Goal: Task Accomplishment & Management: Use online tool/utility

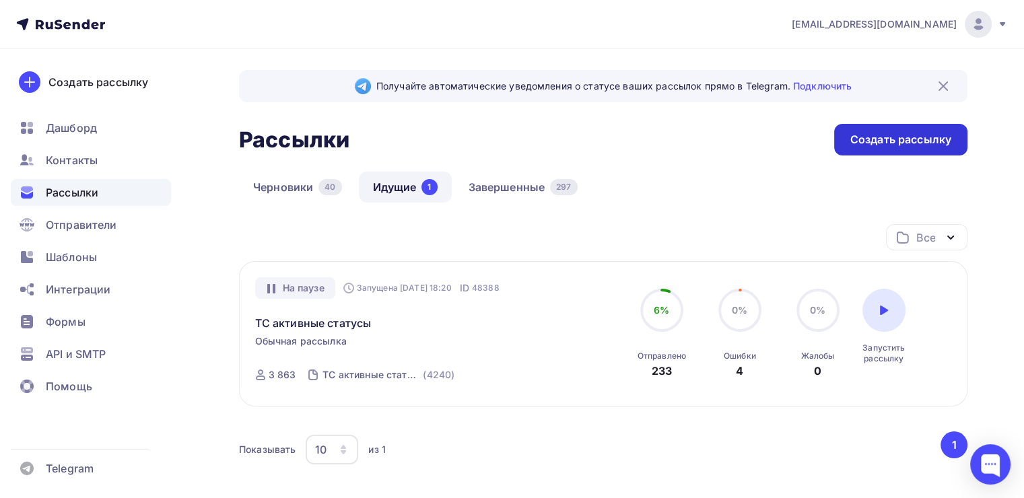
click at [861, 138] on div "Создать рассылку" at bounding box center [901, 139] width 101 height 15
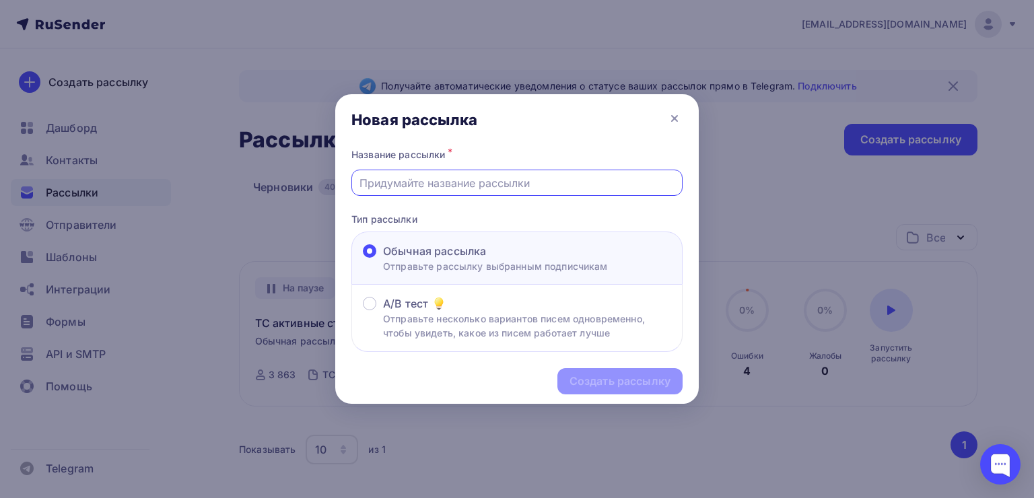
click at [416, 183] on input "text" at bounding box center [518, 183] width 316 height 16
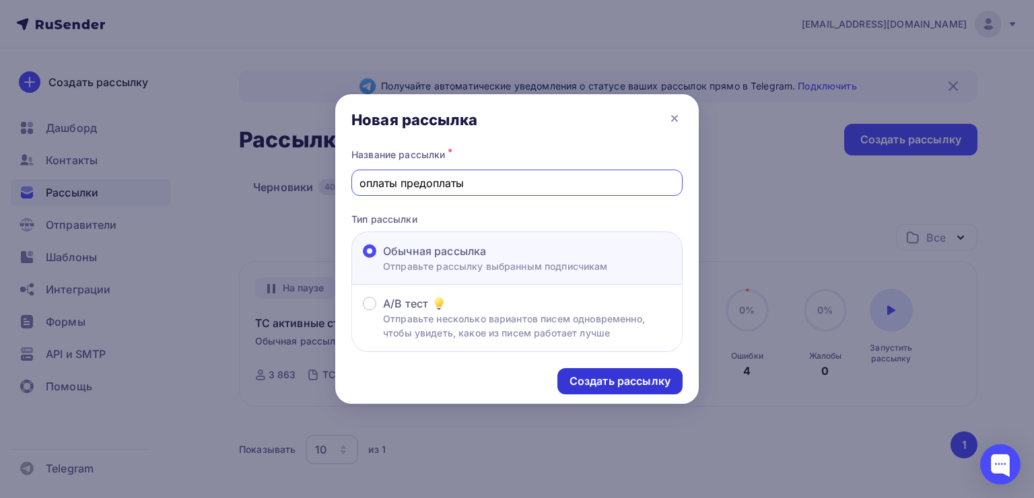
type input "оплаты предоплаты"
click at [589, 377] on div "Создать рассылку" at bounding box center [620, 381] width 101 height 15
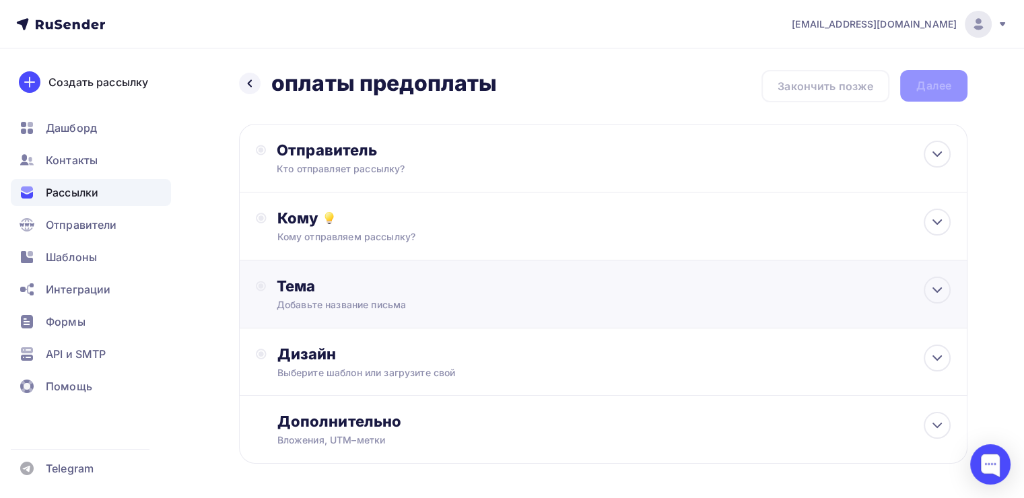
scroll to position [51, 0]
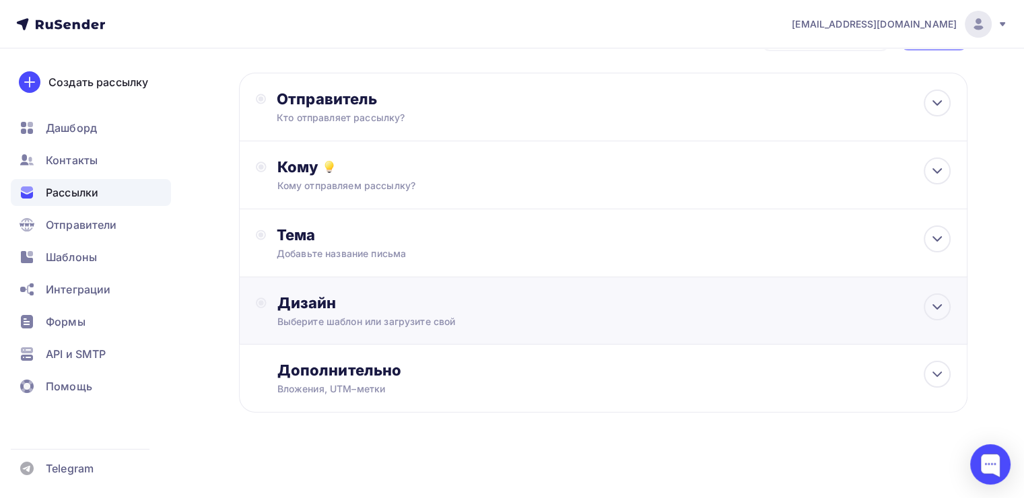
click at [424, 331] on div "Дизайн Выберите шаблон или загрузите свой" at bounding box center [603, 319] width 695 height 51
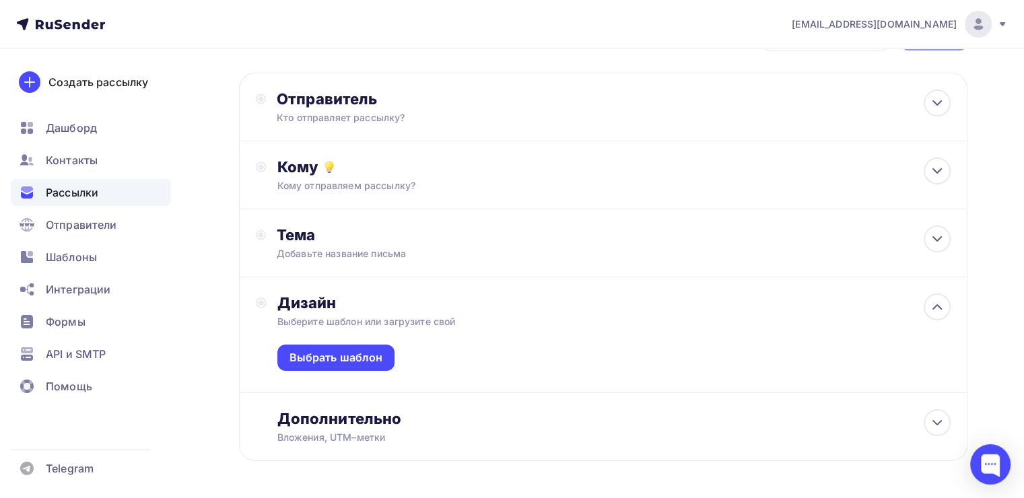
click at [366, 342] on div "Выбрать шаблон" at bounding box center [613, 361] width 673 height 64
click at [366, 345] on div "Выбрать шаблон" at bounding box center [336, 358] width 118 height 26
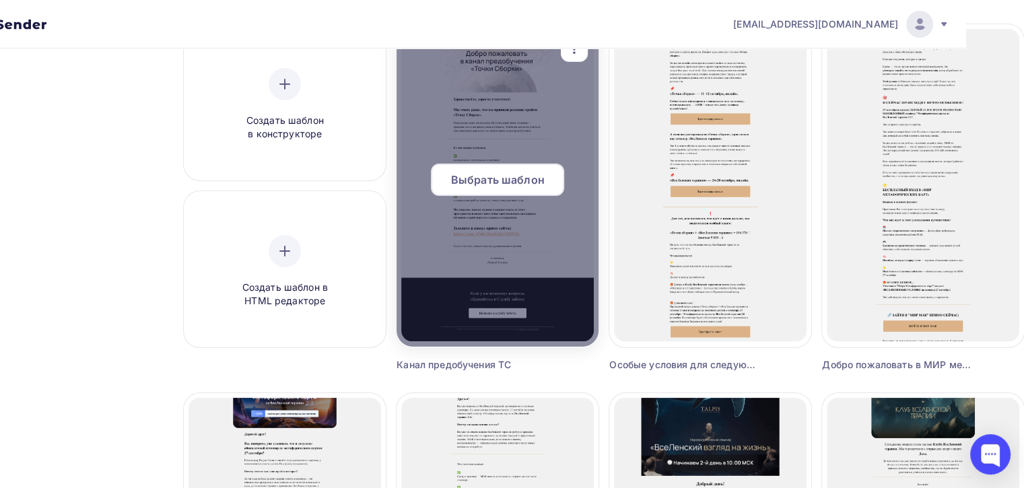
scroll to position [128, 59]
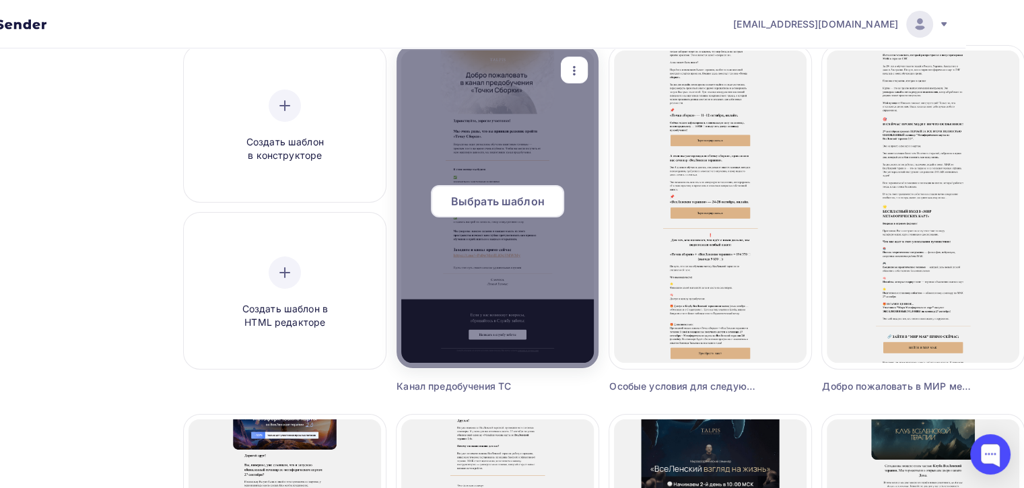
click at [483, 205] on span "Выбрать шаблон" at bounding box center [498, 201] width 94 height 16
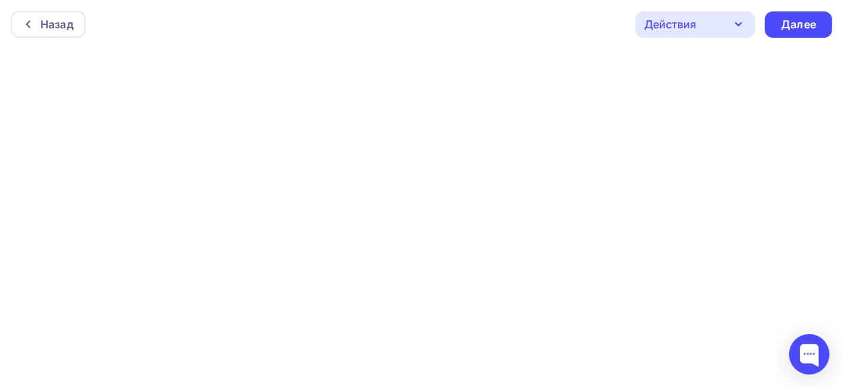
scroll to position [3, 0]
click at [774, 15] on div "Далее" at bounding box center [797, 22] width 67 height 26
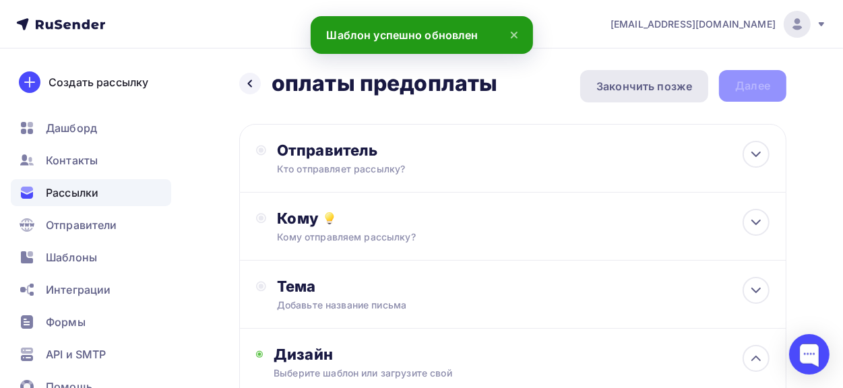
click at [615, 84] on div "Закончить позже" at bounding box center [644, 86] width 96 height 16
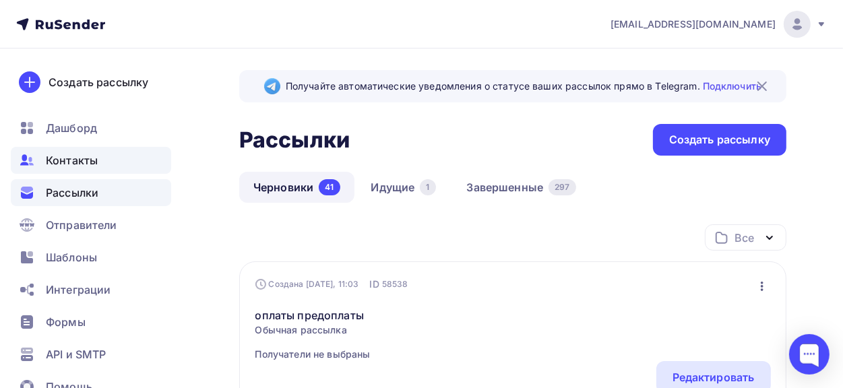
click at [94, 168] on span "Контакты" at bounding box center [72, 160] width 52 height 16
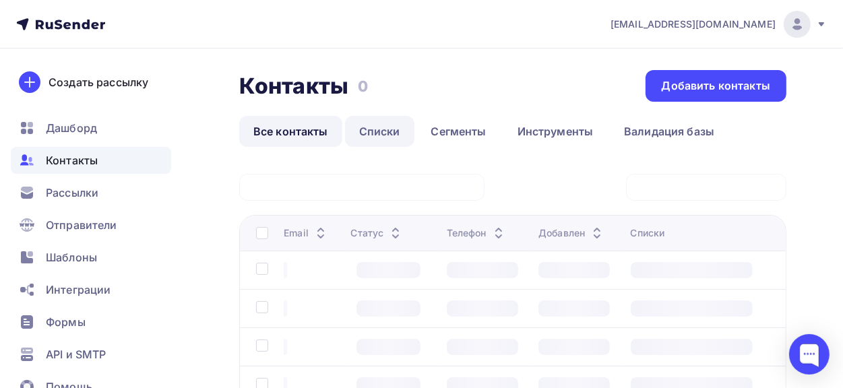
click at [357, 130] on link "Списки" at bounding box center [379, 131] width 69 height 31
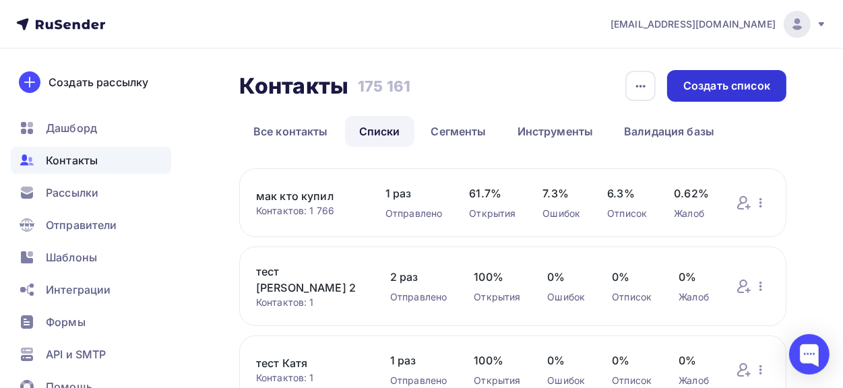
click at [692, 94] on div "Создать список" at bounding box center [726, 86] width 119 height 32
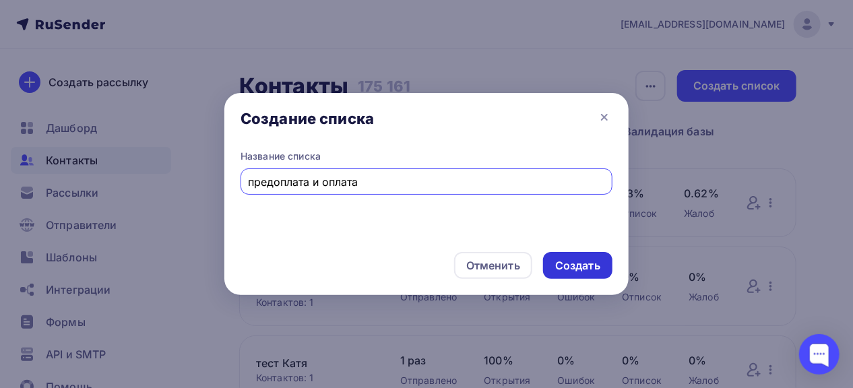
type input "предоплата и оплата"
click at [561, 270] on div "Создать" at bounding box center [577, 265] width 45 height 15
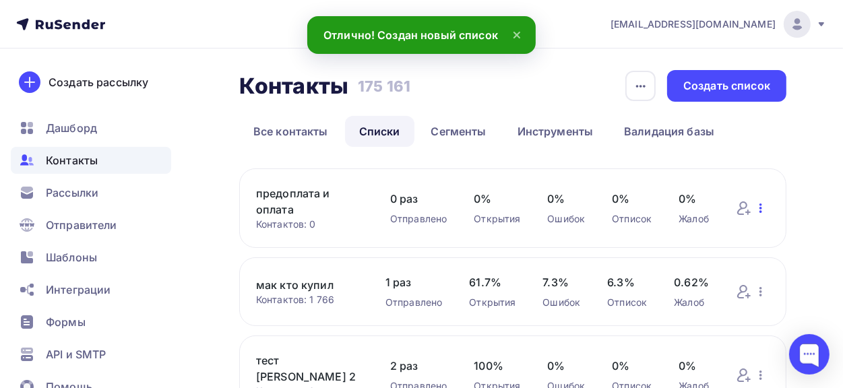
click at [756, 204] on icon "button" at bounding box center [760, 208] width 16 height 16
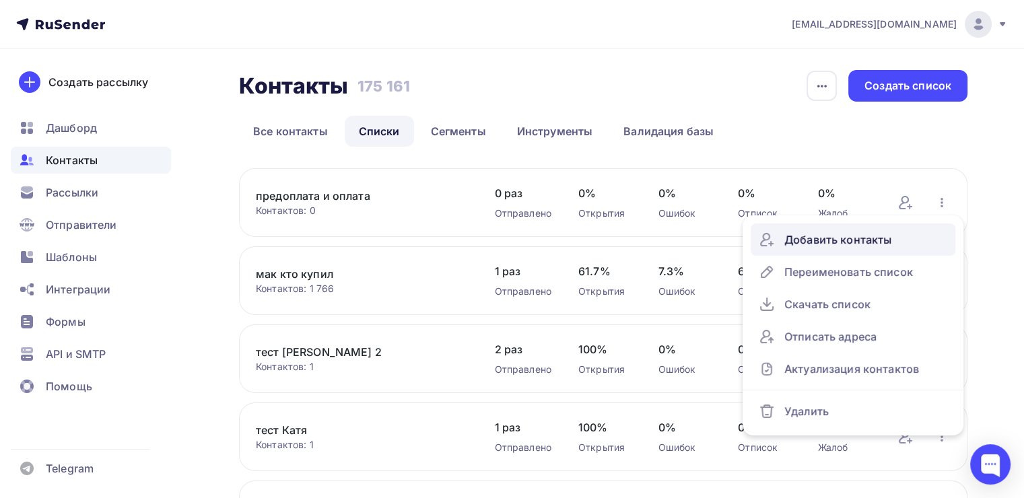
click at [825, 237] on div "Добавить контакты" at bounding box center [853, 240] width 189 height 22
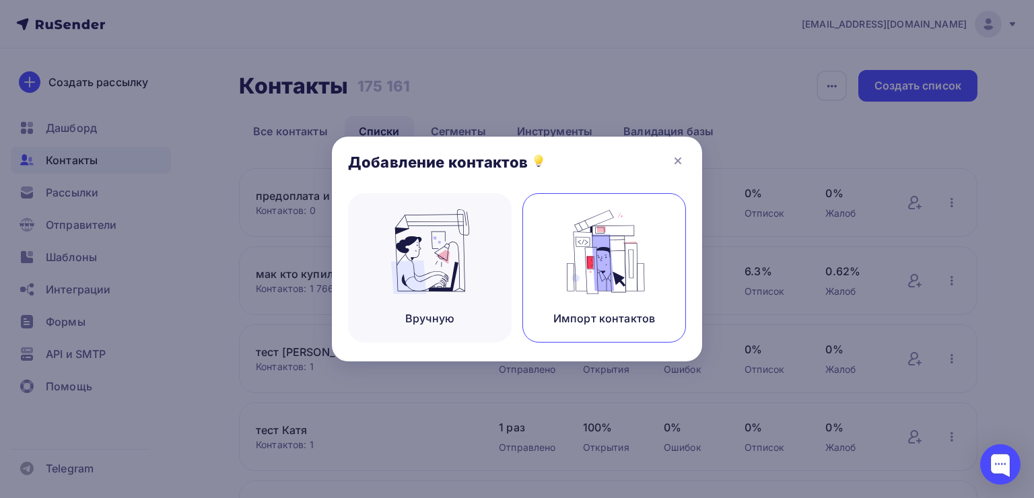
click at [561, 242] on img at bounding box center [605, 251] width 90 height 85
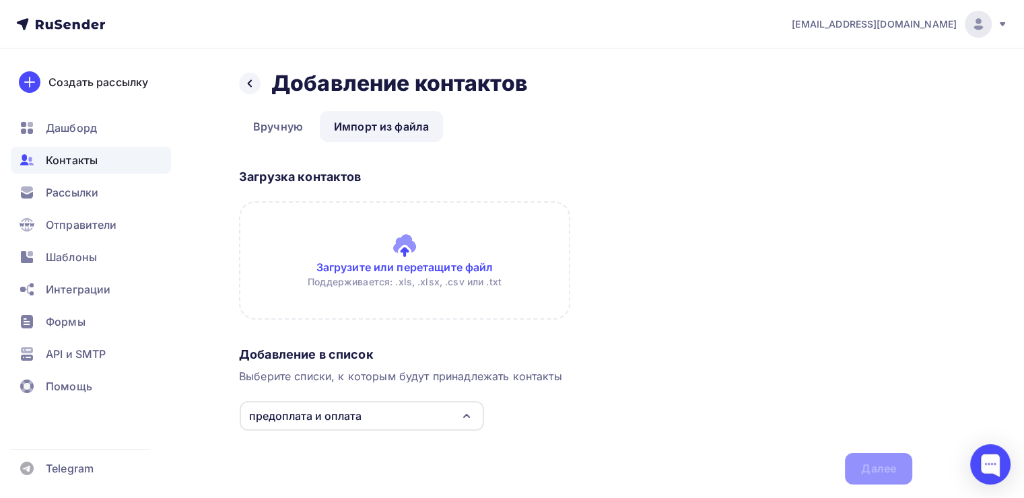
click at [368, 267] on input "file" at bounding box center [404, 260] width 331 height 119
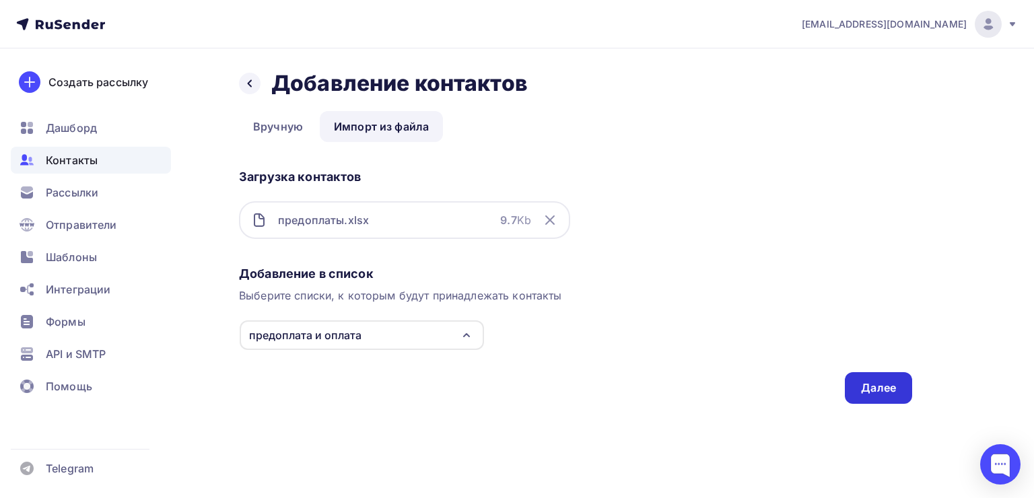
click at [854, 387] on div "Далее" at bounding box center [878, 388] width 67 height 32
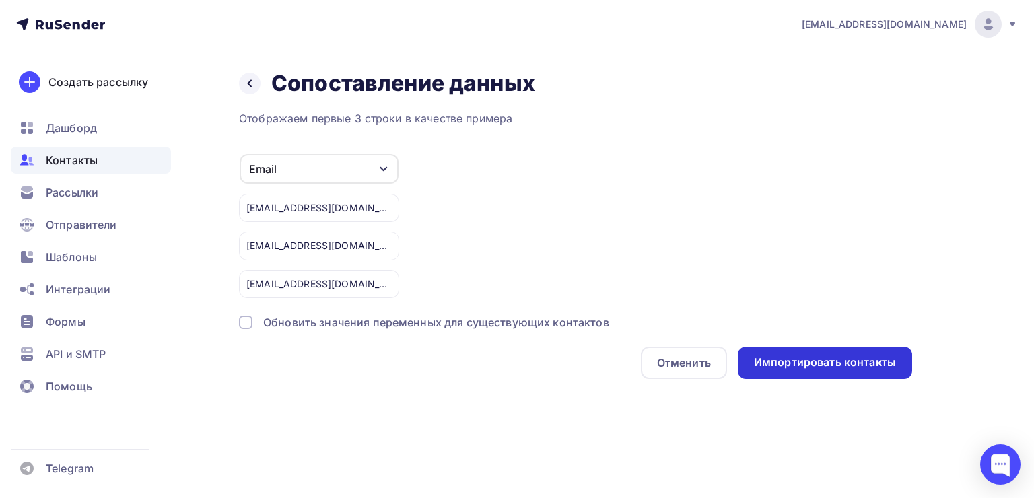
click at [791, 364] on div "Импортировать контакты" at bounding box center [825, 362] width 142 height 15
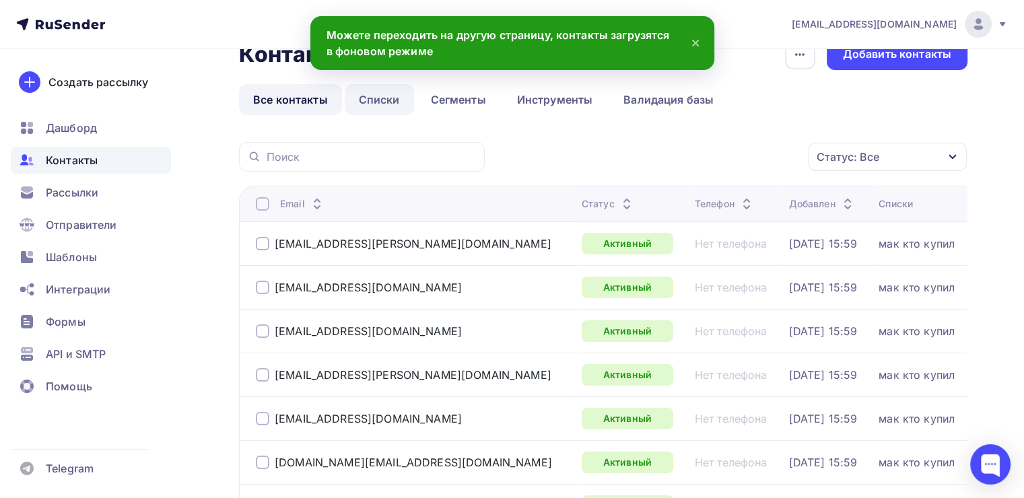
scroll to position [37, 0]
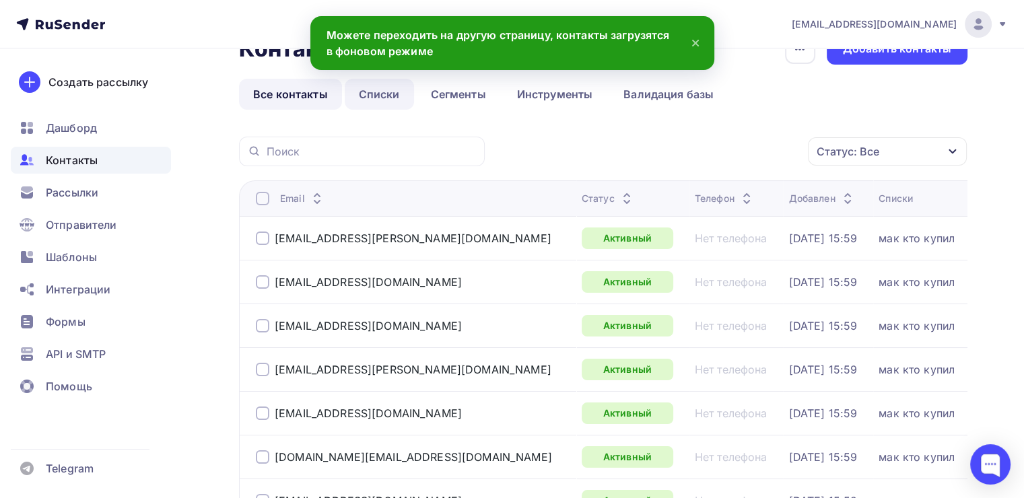
click at [393, 104] on link "Списки" at bounding box center [379, 94] width 69 height 31
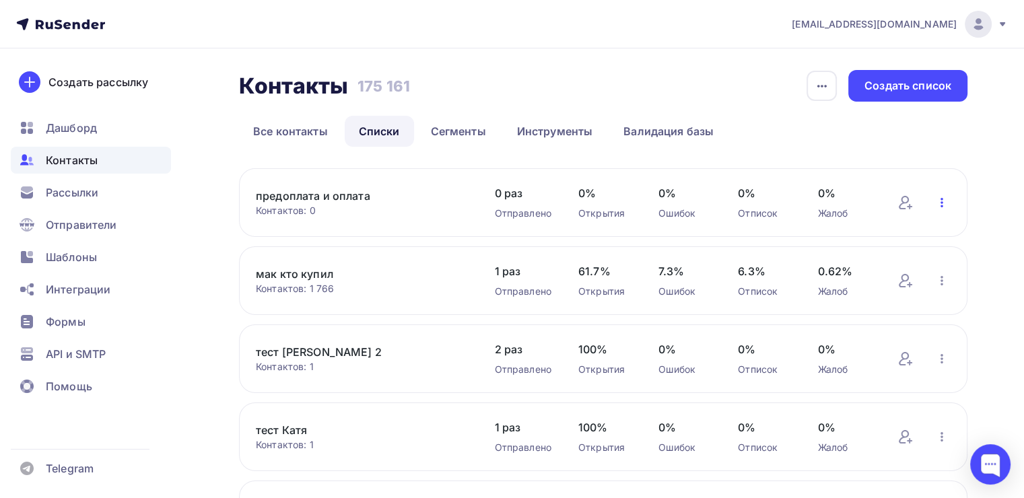
click at [947, 201] on icon "button" at bounding box center [942, 203] width 16 height 16
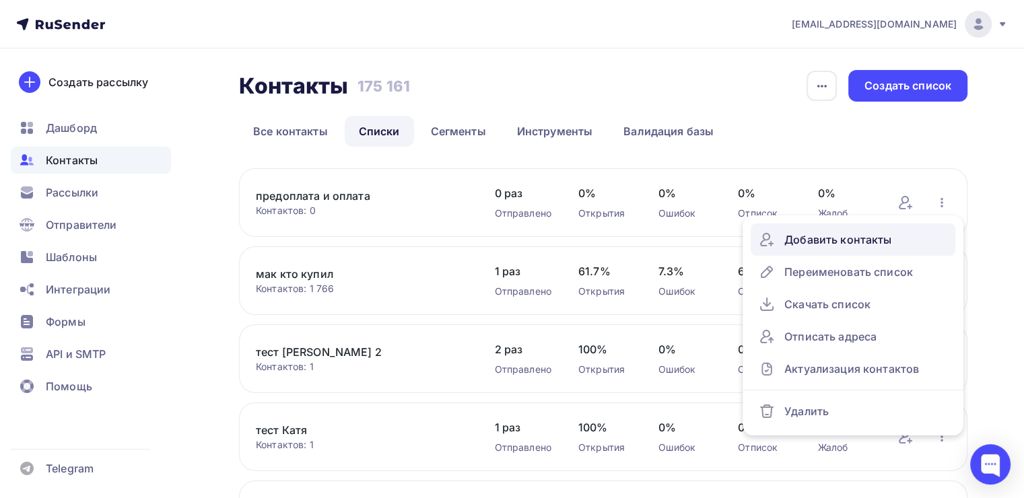
click at [874, 237] on div "Добавить контакты" at bounding box center [853, 240] width 189 height 22
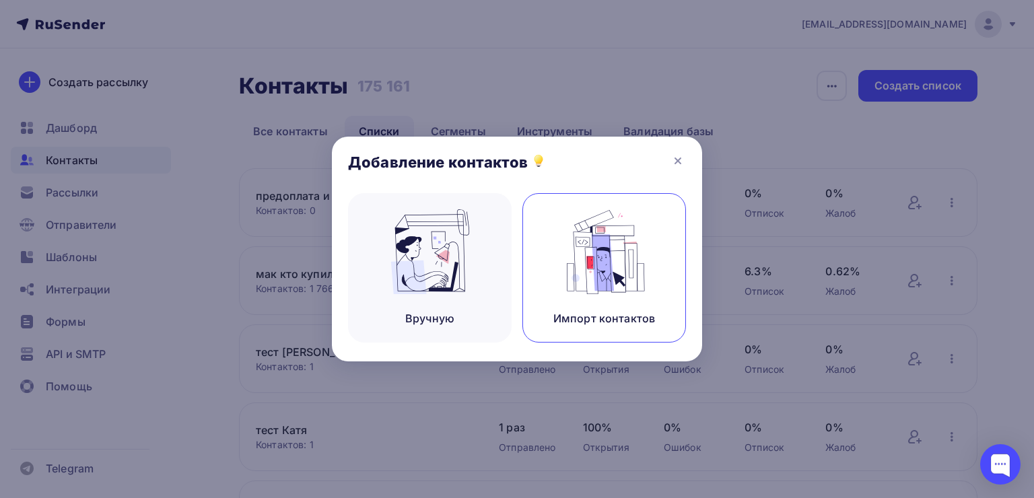
click at [599, 230] on img at bounding box center [605, 251] width 90 height 85
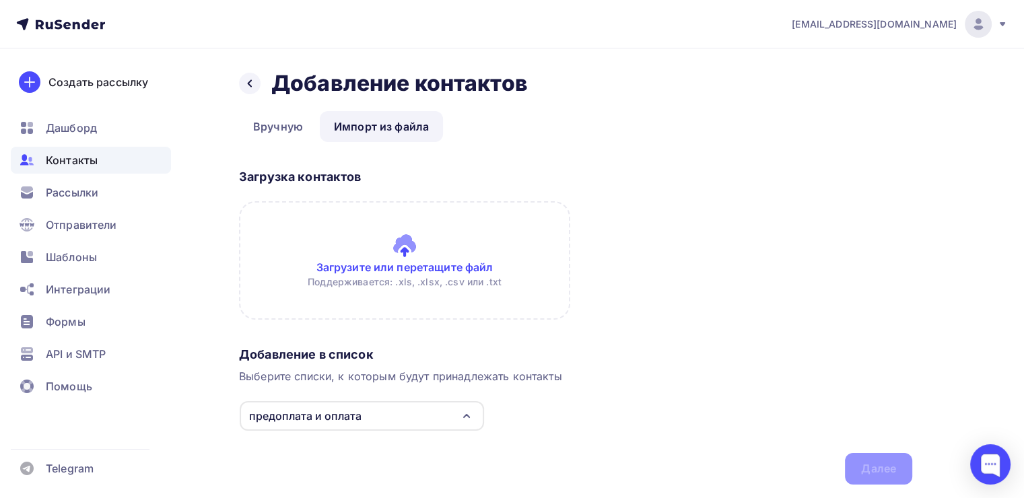
click at [339, 252] on input "file" at bounding box center [404, 260] width 331 height 119
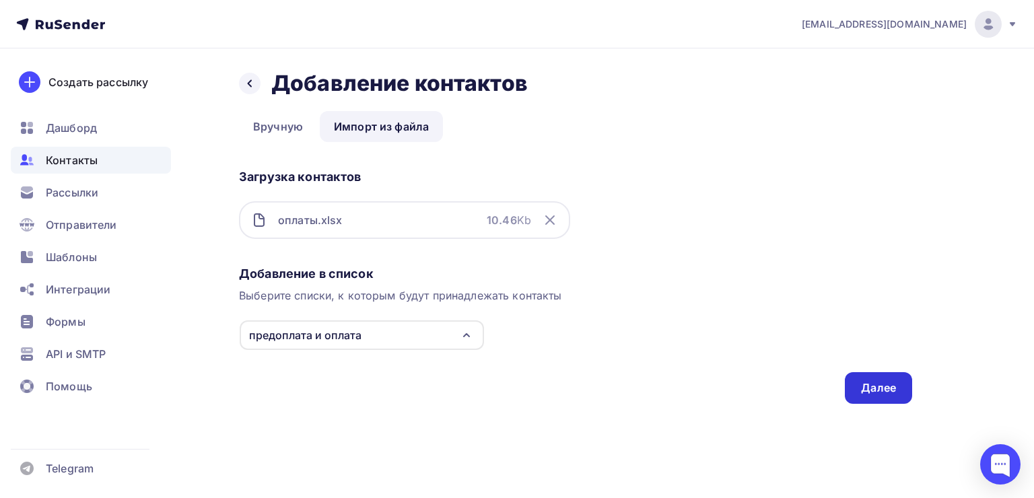
click at [853, 372] on div "Далее" at bounding box center [878, 388] width 67 height 32
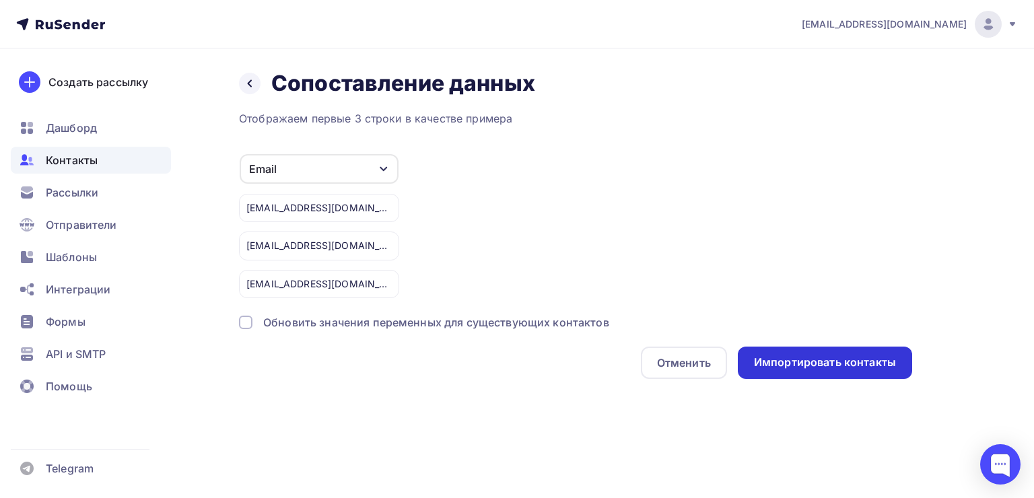
click at [823, 352] on div "Импортировать контакты" at bounding box center [825, 363] width 174 height 32
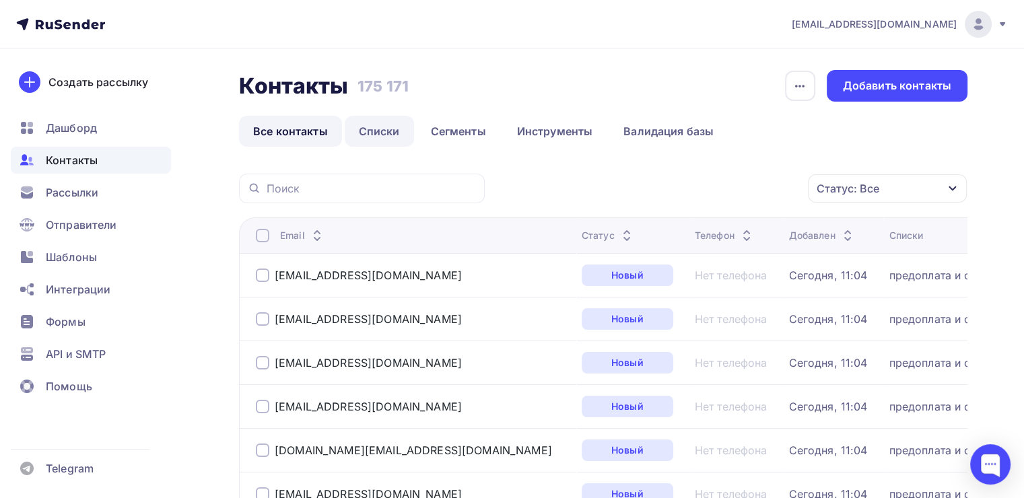
click at [399, 137] on link "Списки" at bounding box center [379, 131] width 69 height 31
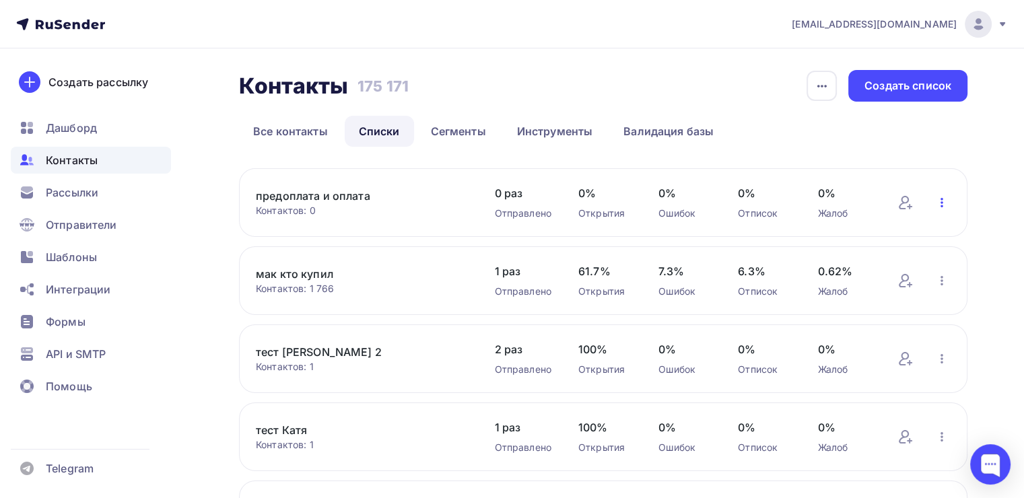
click at [935, 205] on icon "button" at bounding box center [942, 203] width 16 height 16
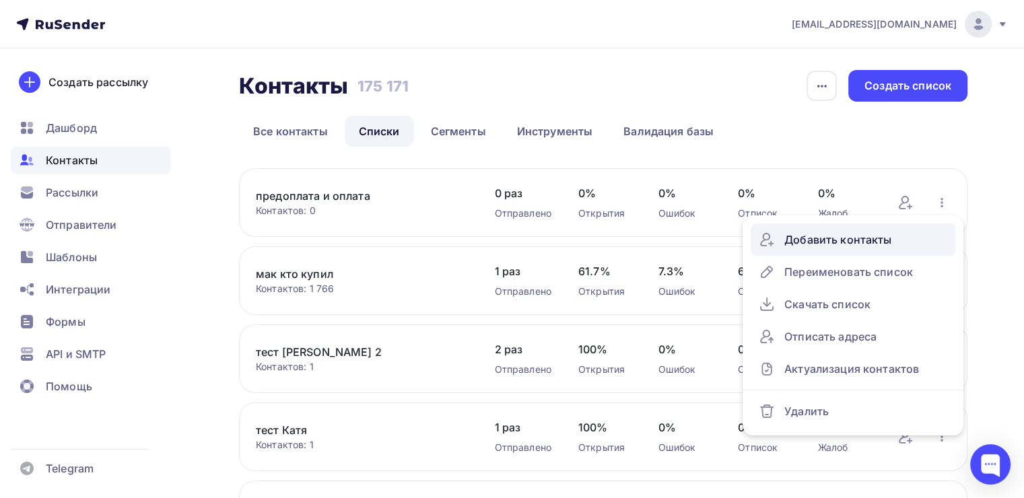
click at [855, 236] on div "Добавить контакты" at bounding box center [853, 240] width 189 height 22
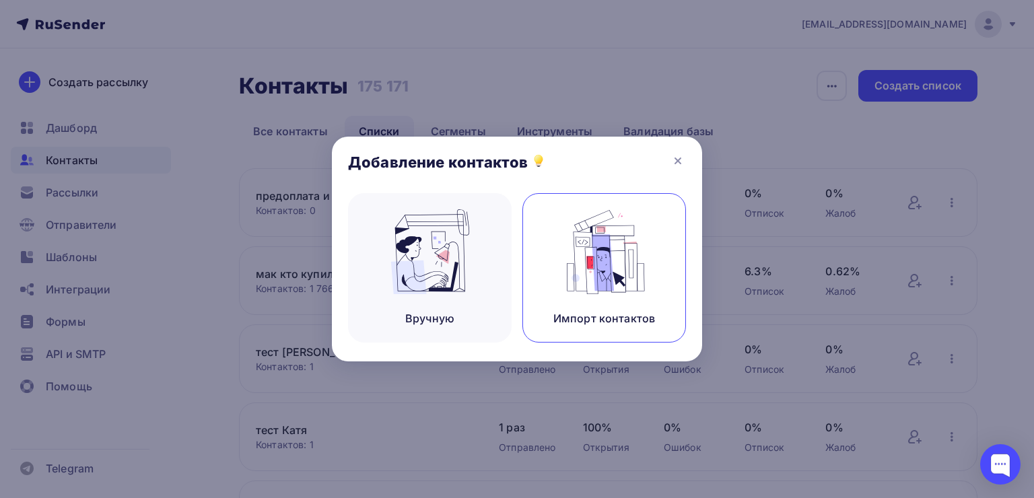
click at [586, 231] on img at bounding box center [605, 251] width 90 height 85
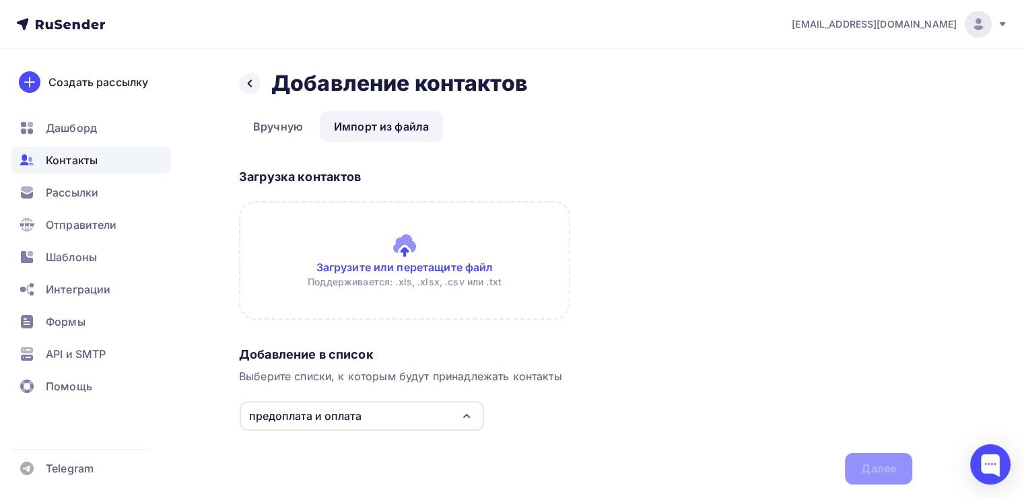
scroll to position [40, 0]
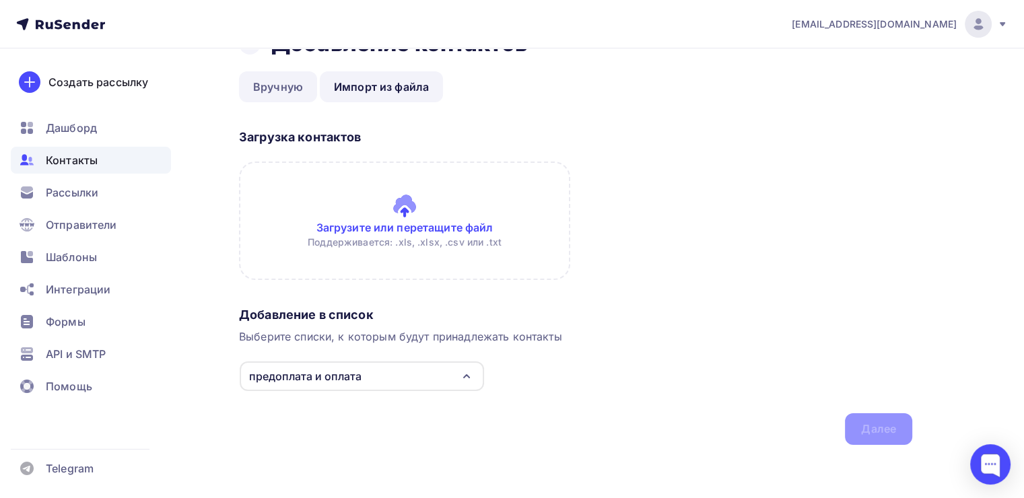
click at [273, 86] on link "Вручную" at bounding box center [278, 86] width 78 height 31
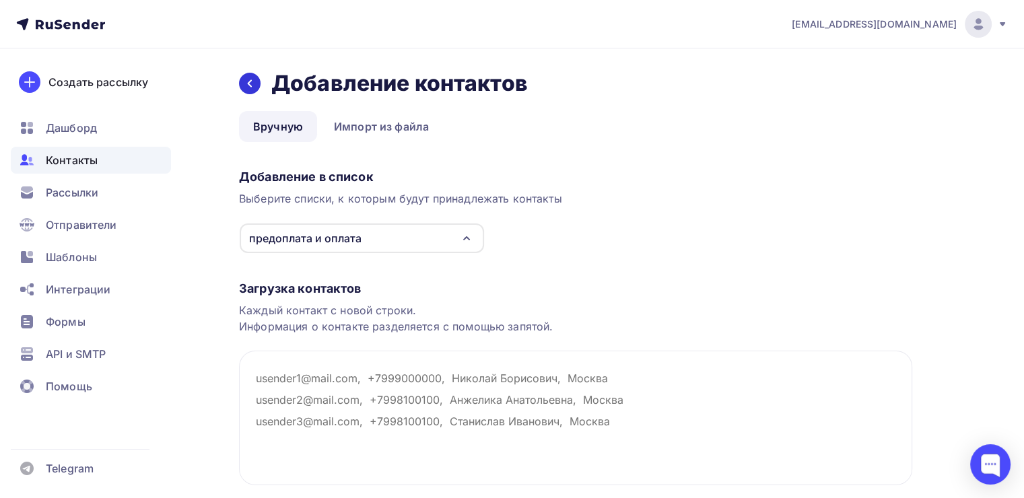
click at [256, 85] on div at bounding box center [250, 84] width 22 height 22
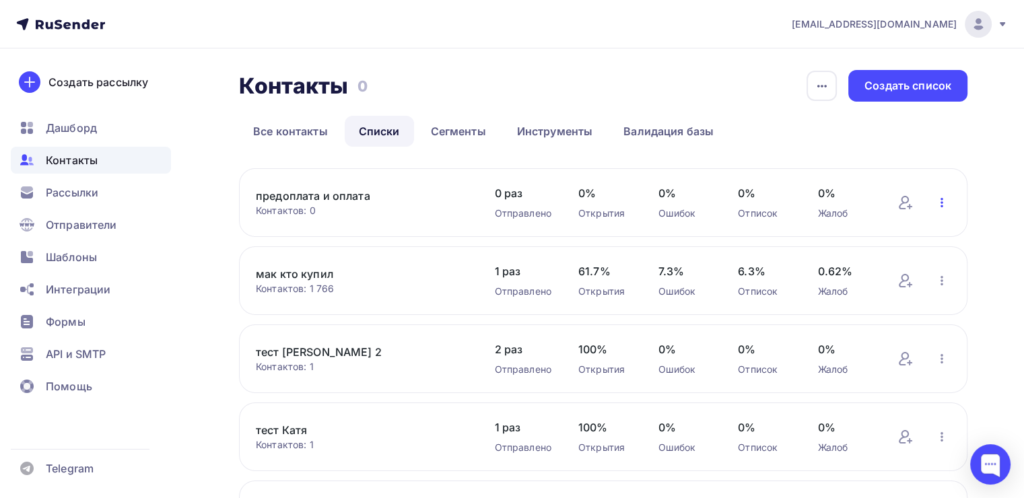
click at [938, 202] on icon "button" at bounding box center [942, 203] width 16 height 16
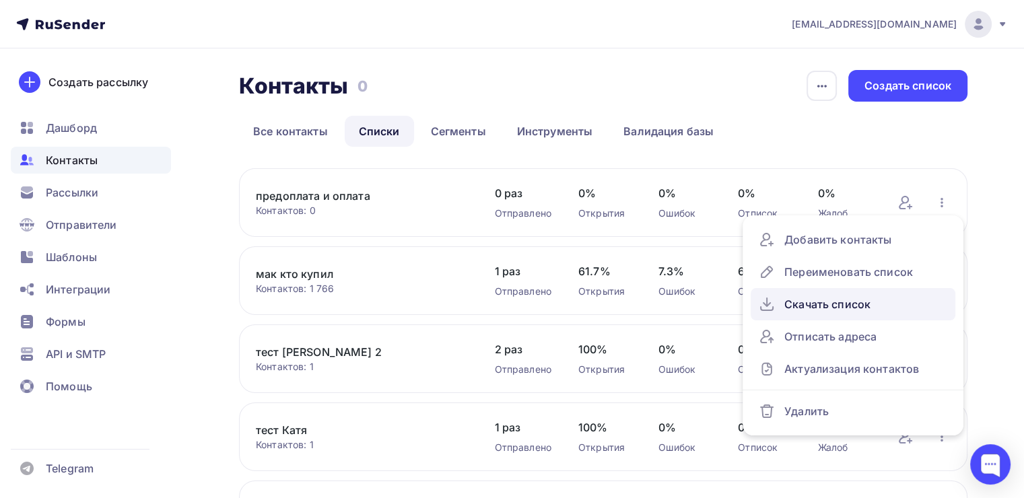
click at [849, 302] on div "Скачать список" at bounding box center [853, 305] width 189 height 22
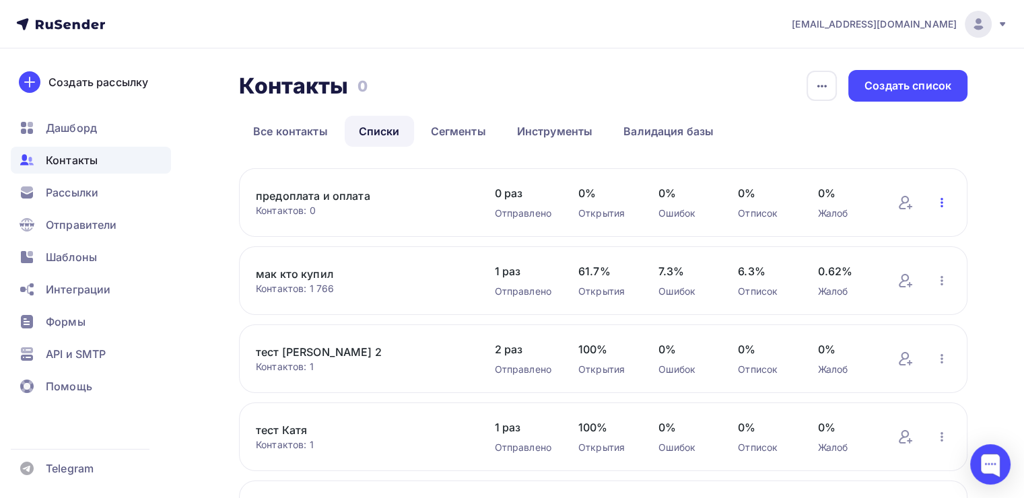
click at [937, 201] on icon "button" at bounding box center [942, 203] width 16 height 16
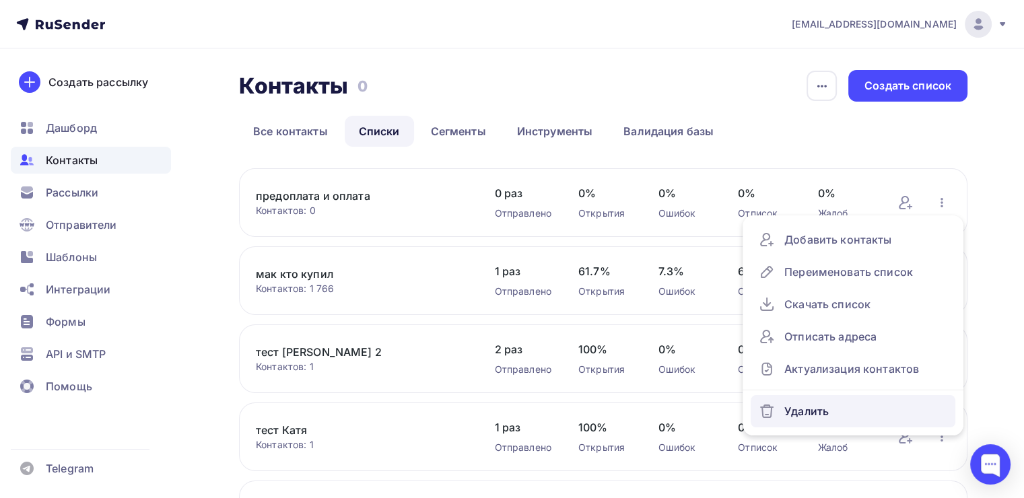
click at [792, 399] on link "Удалить" at bounding box center [853, 411] width 205 height 32
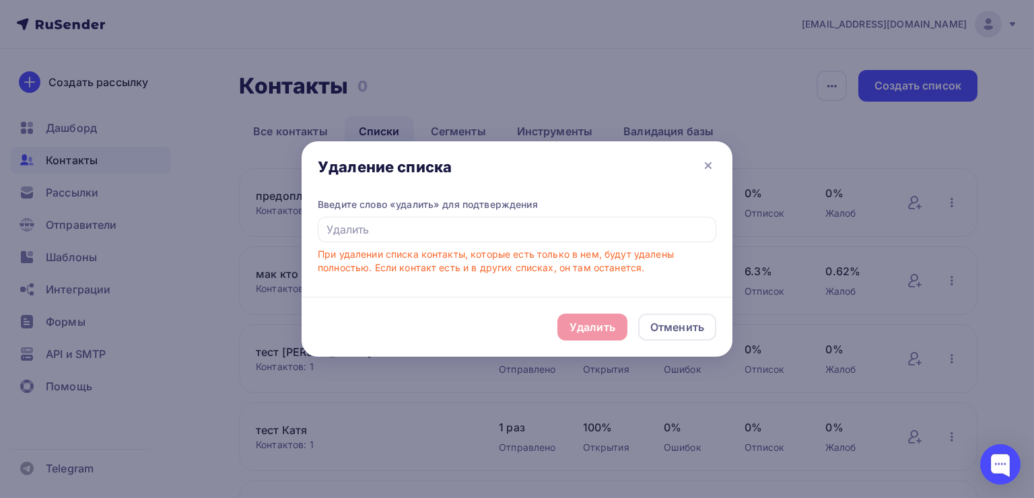
click at [597, 321] on div "Удалить Отменить" at bounding box center [517, 327] width 431 height 60
click at [512, 229] on input "text" at bounding box center [517, 230] width 399 height 26
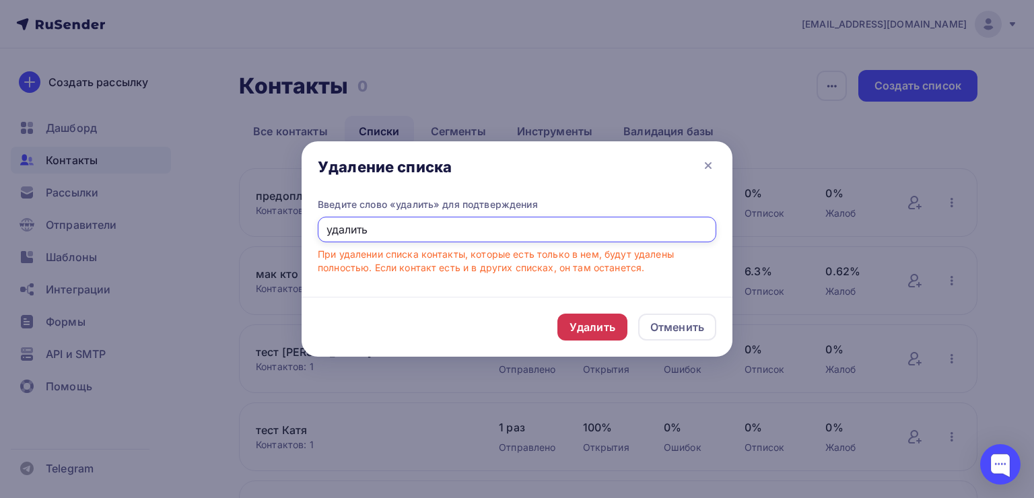
type input "удалить"
click at [585, 325] on div "Удалить" at bounding box center [593, 327] width 46 height 16
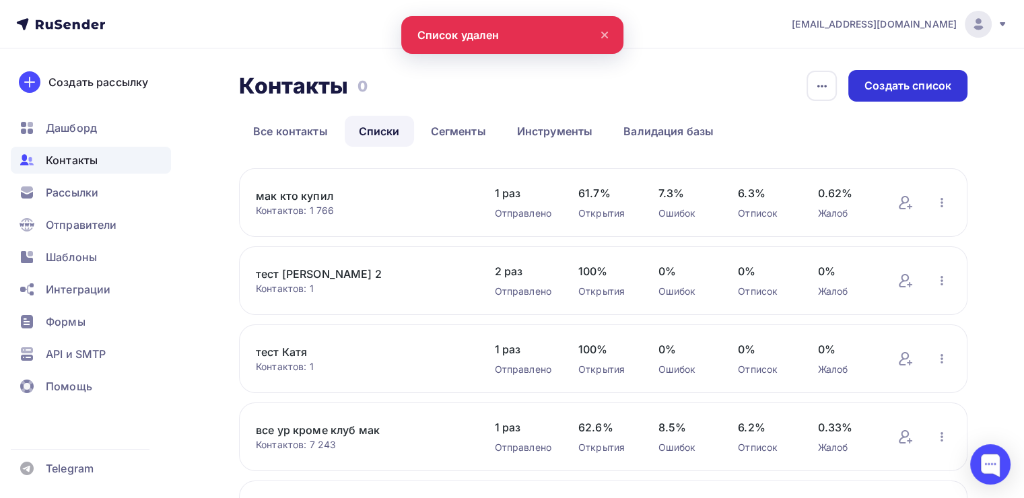
click at [886, 84] on div "Создать список" at bounding box center [908, 85] width 87 height 15
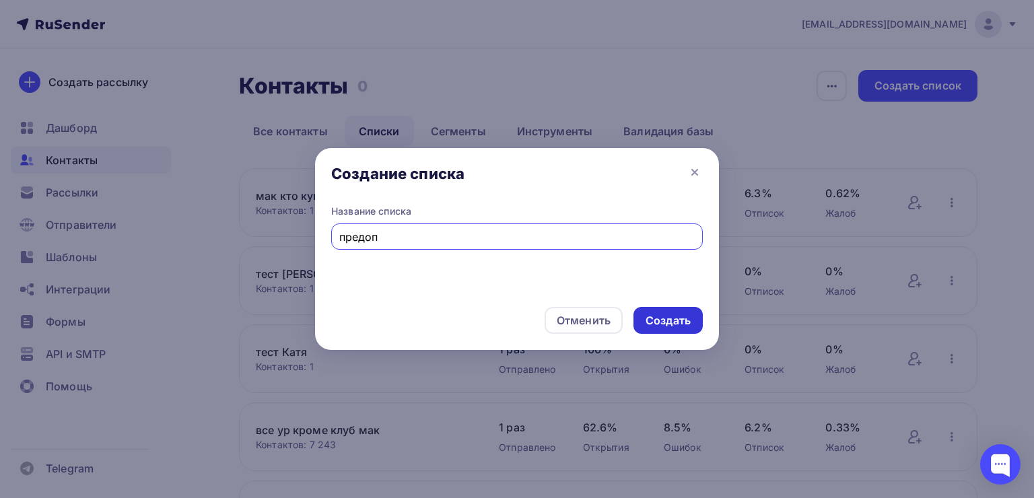
type input "предоп"
click at [652, 317] on div "Создать" at bounding box center [668, 320] width 45 height 15
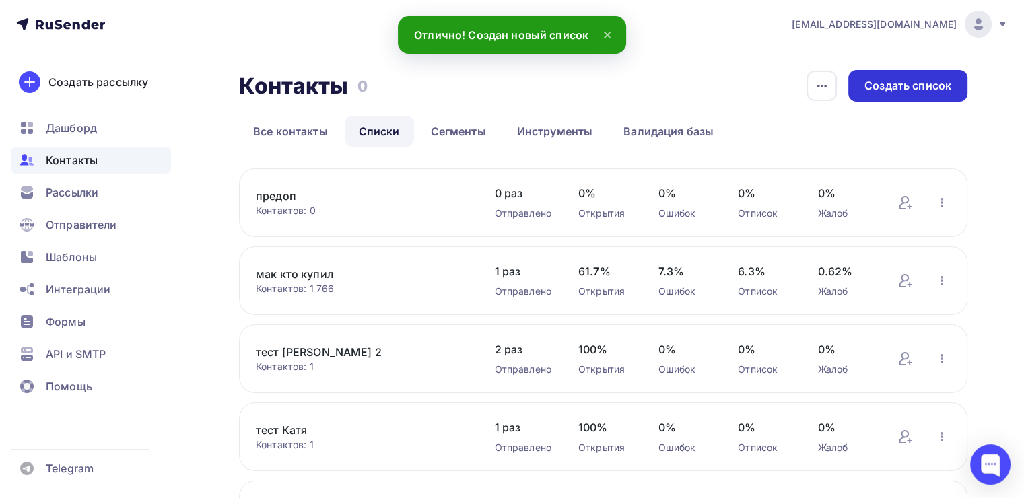
click at [902, 86] on div "Создать список" at bounding box center [908, 85] width 87 height 15
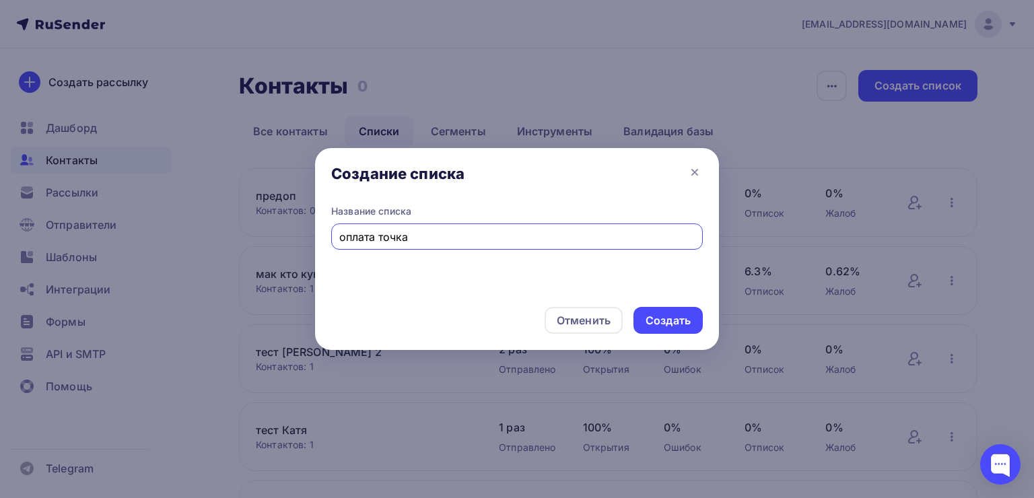
type input "оплата точка"
click at [663, 317] on div "Создать" at bounding box center [668, 320] width 45 height 15
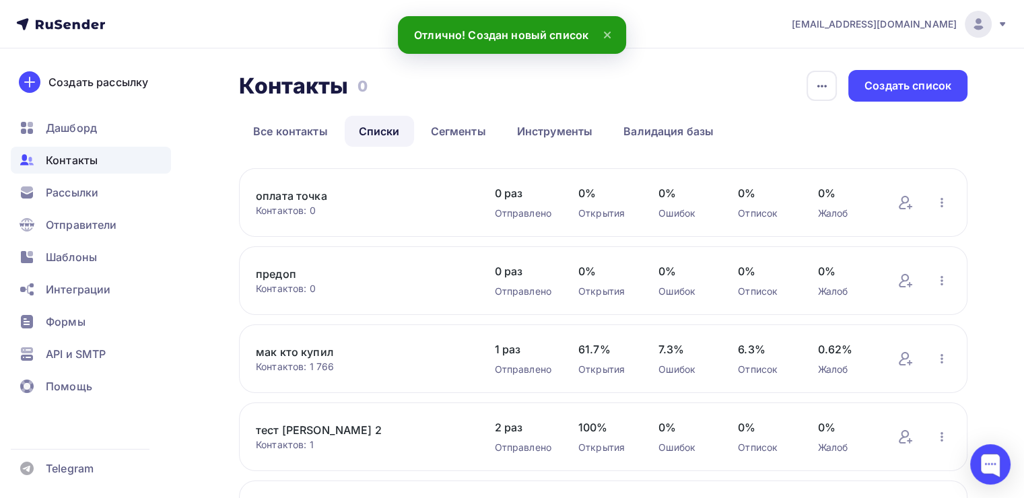
click at [940, 194] on button "button" at bounding box center [942, 203] width 18 height 18
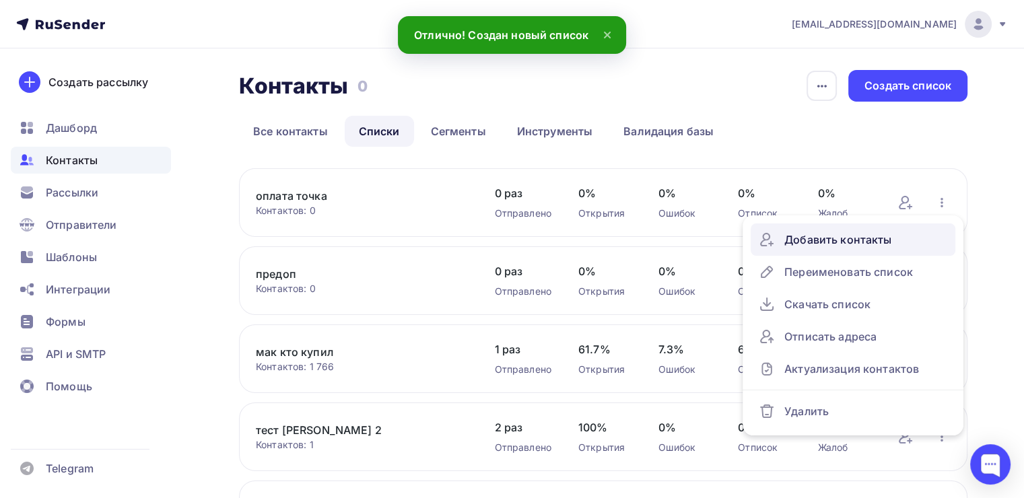
click at [795, 245] on div "Добавить контакты" at bounding box center [853, 240] width 189 height 22
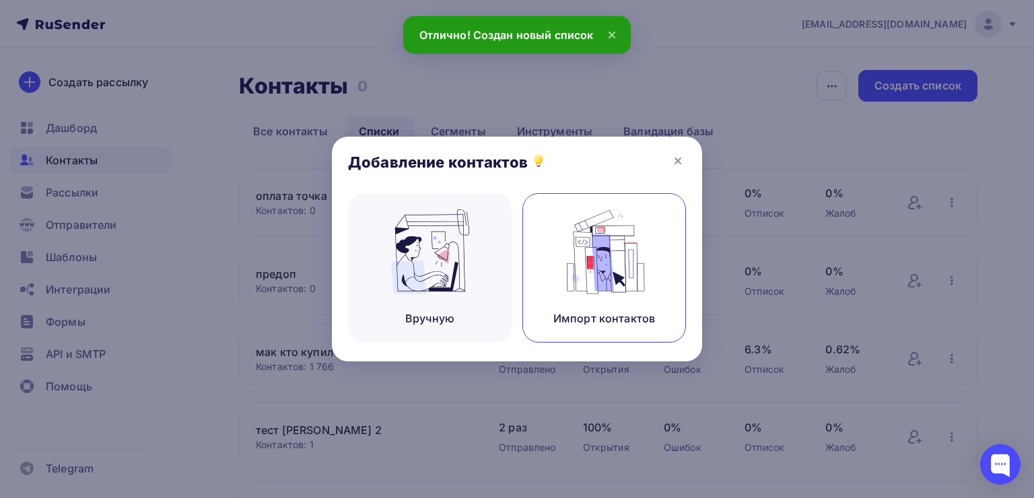
click at [556, 254] on div "Импорт контактов" at bounding box center [605, 268] width 164 height 150
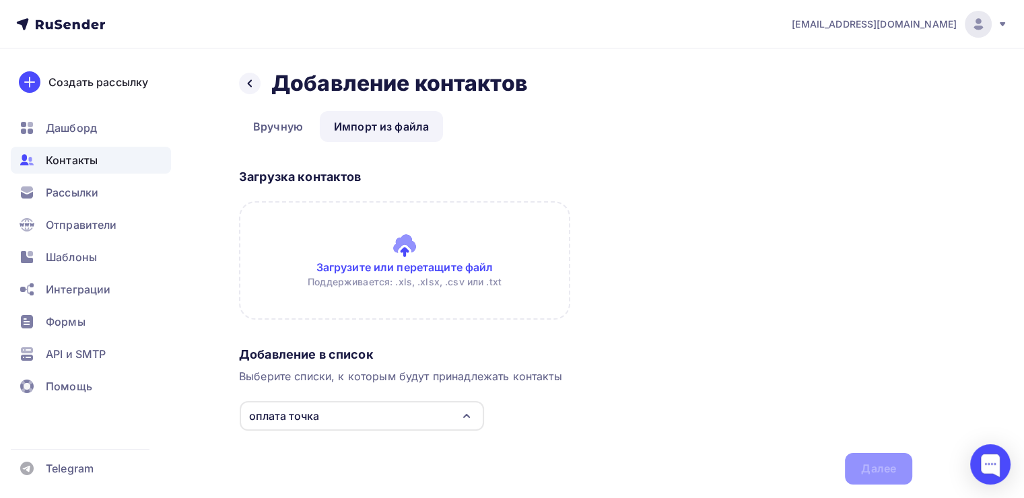
click at [363, 244] on input "file" at bounding box center [404, 260] width 331 height 119
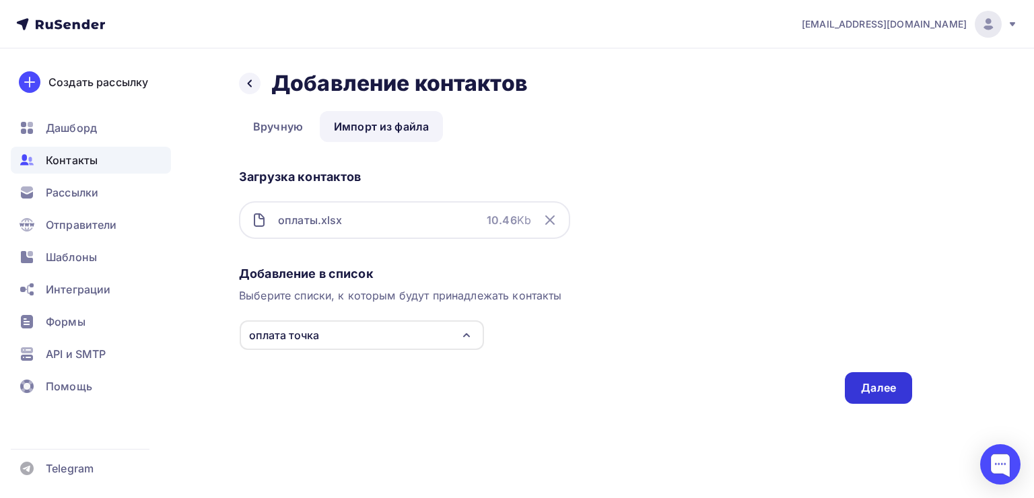
click at [873, 391] on div "Далее" at bounding box center [878, 388] width 35 height 15
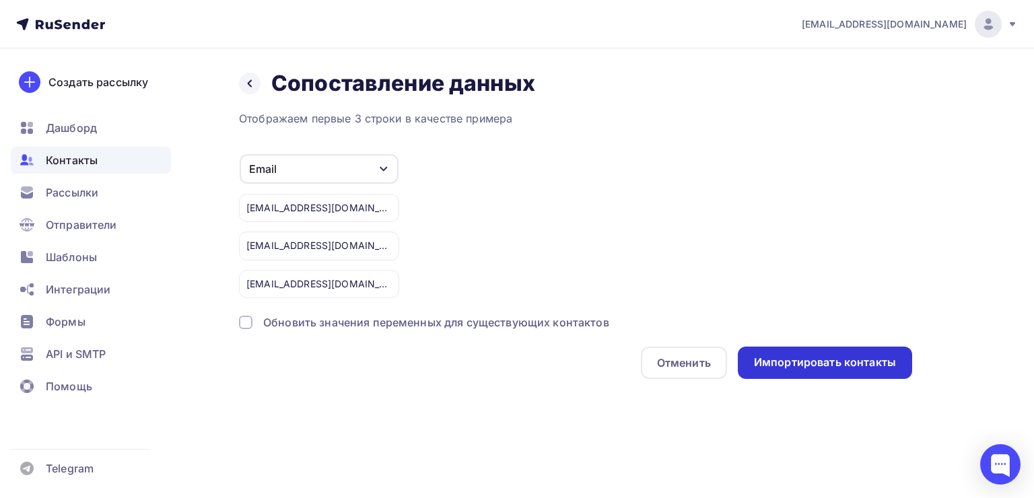
click at [837, 364] on div "Импортировать контакты" at bounding box center [825, 362] width 142 height 15
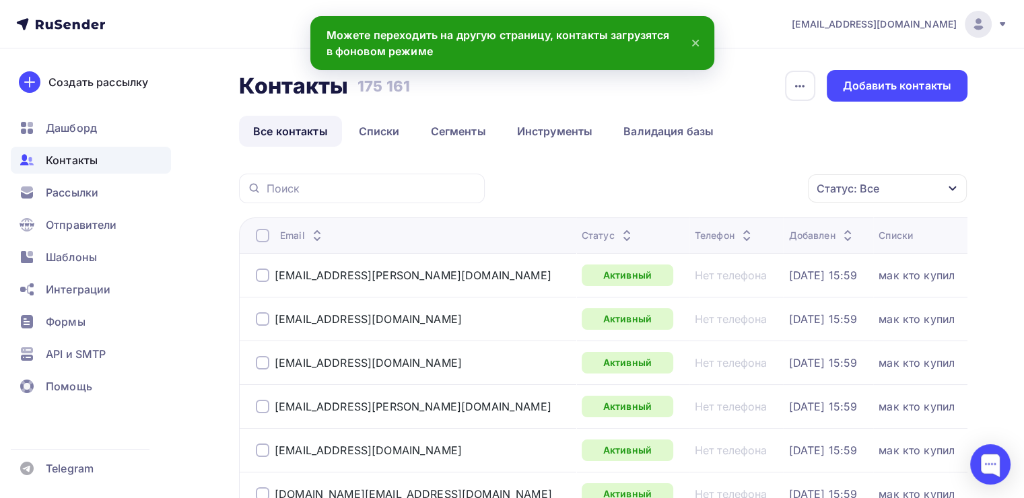
click at [375, 127] on link "Списки" at bounding box center [379, 131] width 69 height 31
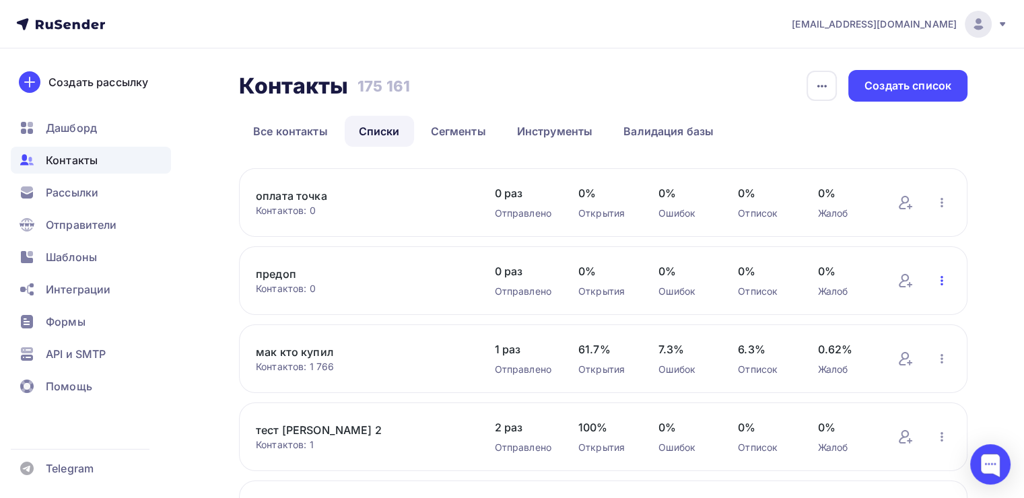
click at [938, 283] on icon "button" at bounding box center [942, 281] width 16 height 16
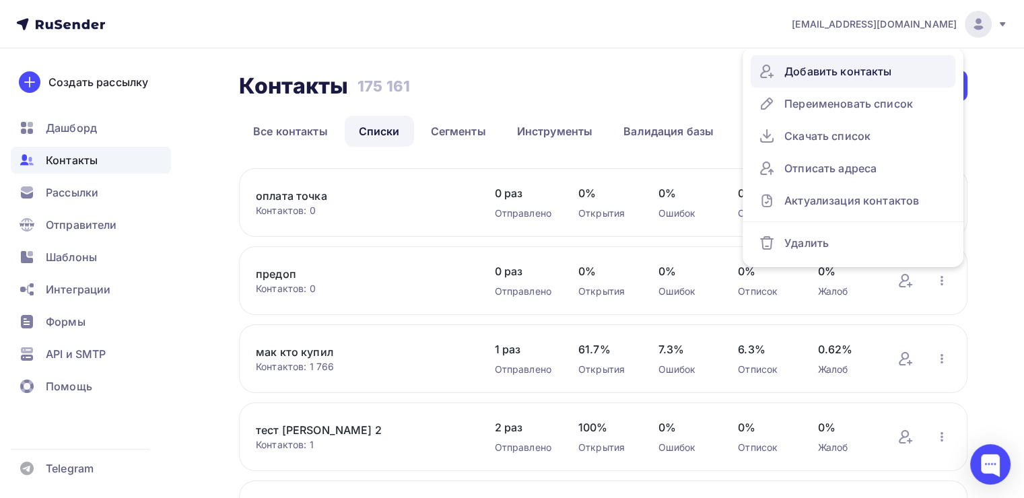
click at [797, 77] on div "Добавить контакты" at bounding box center [853, 72] width 189 height 22
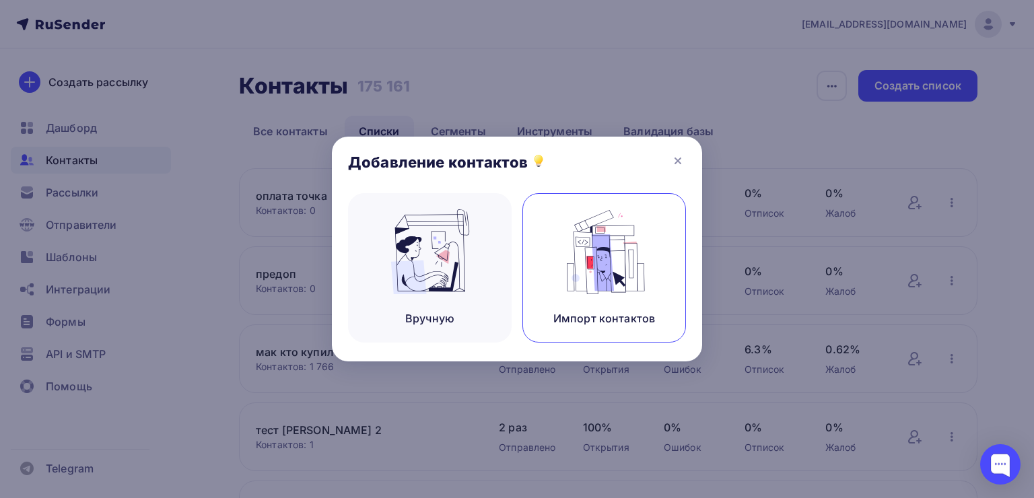
click at [576, 281] on img at bounding box center [605, 251] width 90 height 85
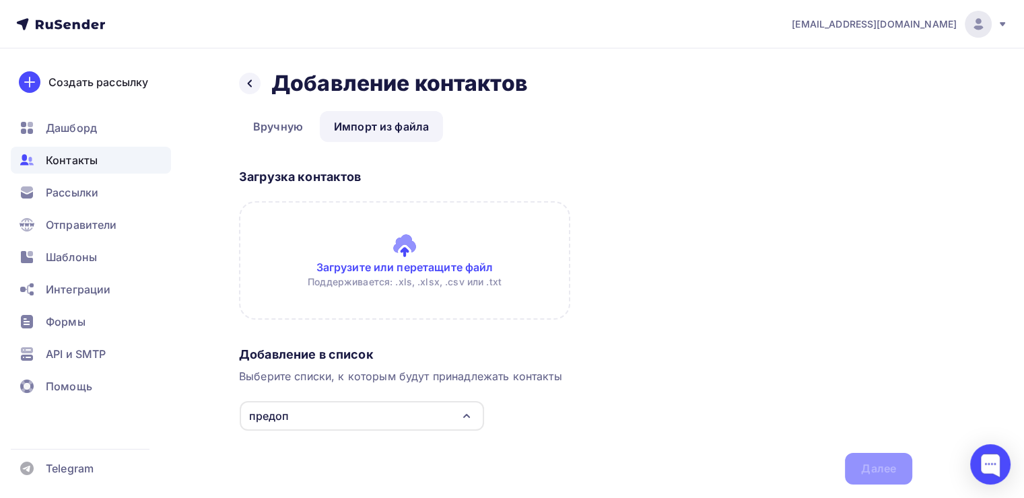
click at [329, 269] on input "file" at bounding box center [404, 260] width 331 height 119
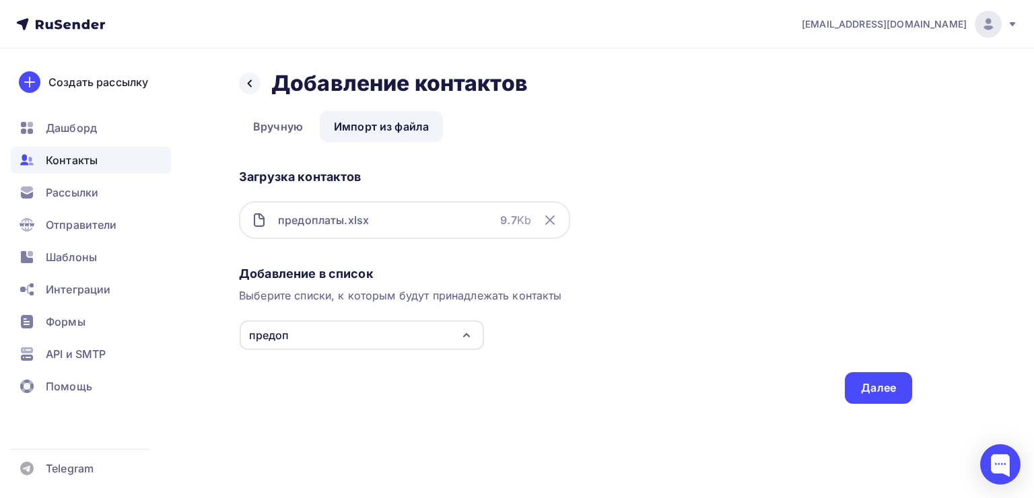
click at [841, 374] on div "Добавление в список Выберите списки, к которым будут принадлежать контакты пред…" at bounding box center [575, 332] width 673 height 143
click at [865, 385] on div "Далее" at bounding box center [878, 388] width 35 height 15
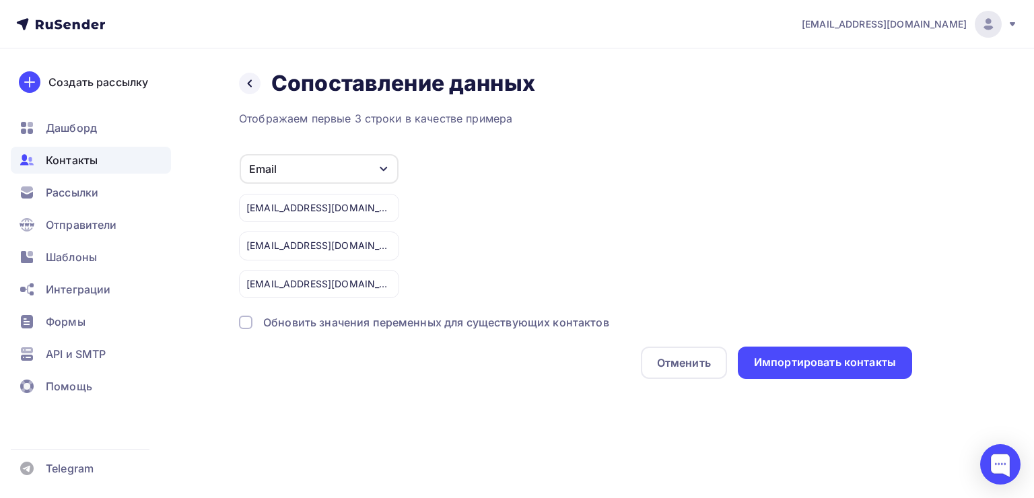
click at [865, 385] on div "Назад Сопоставление данных Сопоставление данных Отображаем первые 3 строки в ка…" at bounding box center [517, 240] width 1034 height 385
click at [852, 369] on div "Импортировать контакты" at bounding box center [825, 363] width 174 height 32
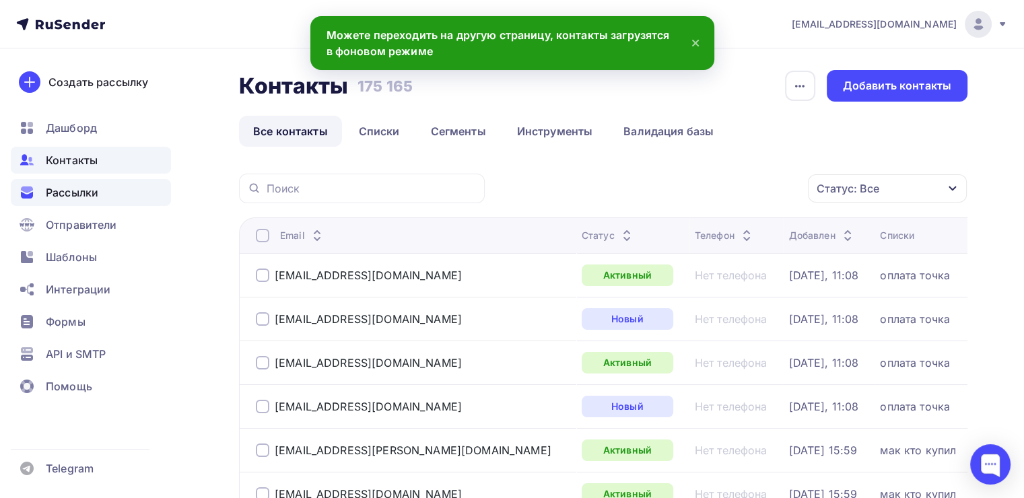
click at [48, 193] on span "Рассылки" at bounding box center [72, 193] width 53 height 16
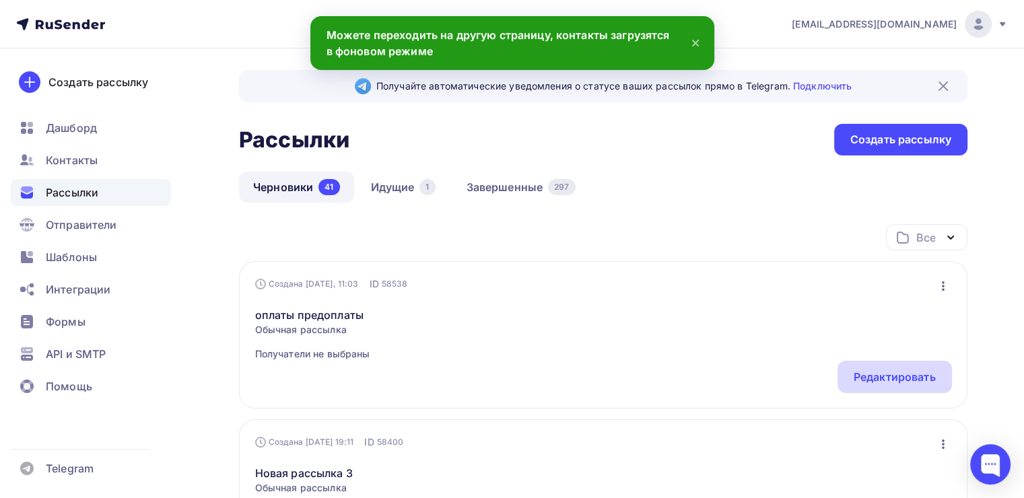
click at [876, 383] on div "Редактировать" at bounding box center [895, 377] width 82 height 16
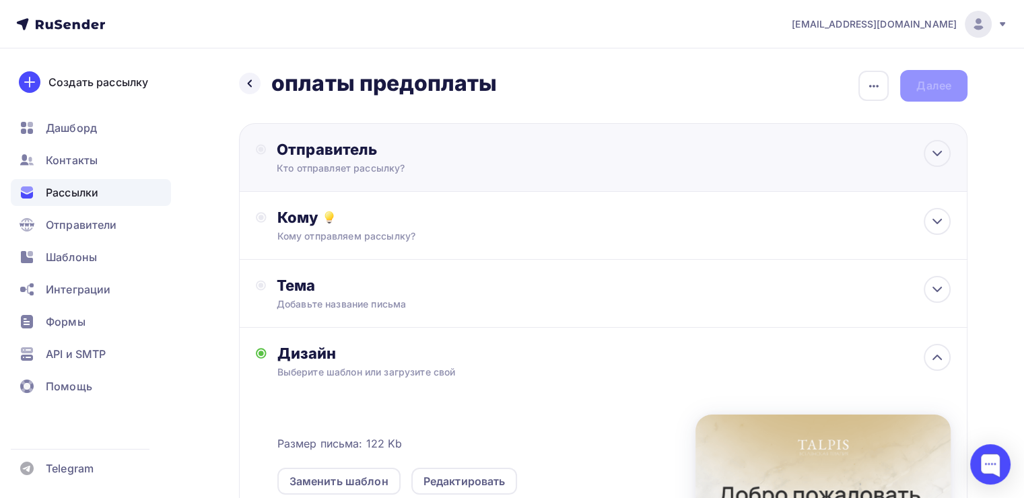
click at [339, 170] on div "Кто отправляет рассылку?" at bounding box center [408, 168] width 263 height 13
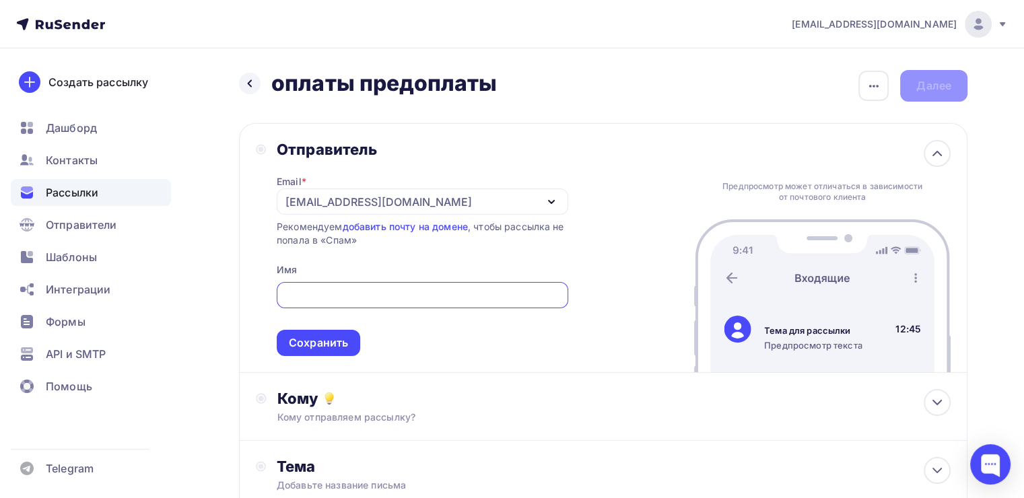
click at [315, 204] on div "[EMAIL_ADDRESS][DOMAIN_NAME]" at bounding box center [379, 202] width 187 height 16
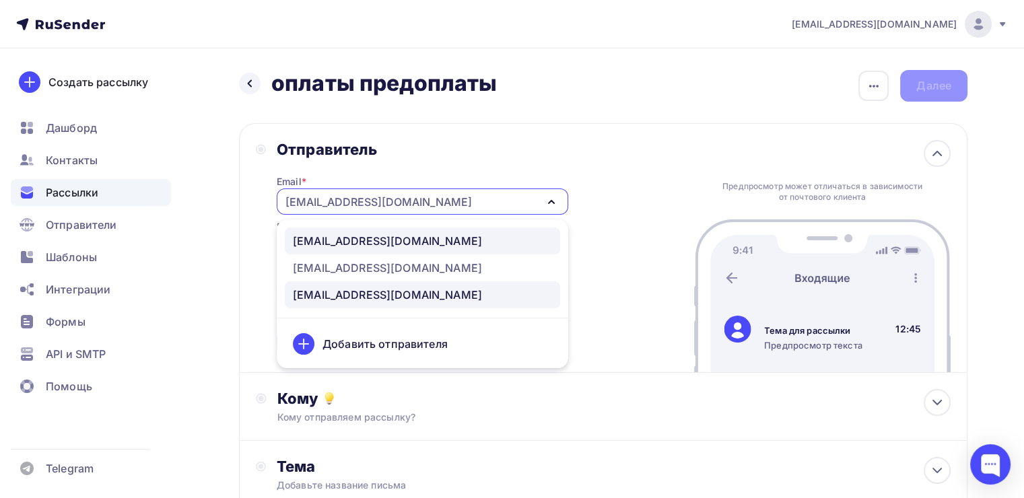
click at [324, 244] on div "[EMAIL_ADDRESS][DOMAIN_NAME]" at bounding box center [387, 241] width 189 height 16
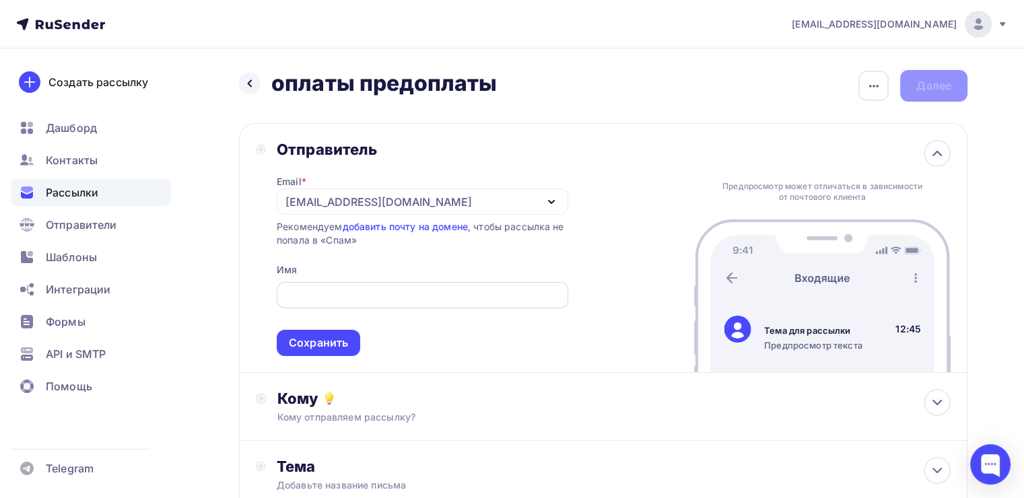
click at [316, 304] on div at bounding box center [423, 295] width 292 height 26
click at [311, 295] on input "text" at bounding box center [422, 296] width 276 height 16
type input "[PERSON_NAME]"
click at [321, 345] on div "Сохранить" at bounding box center [318, 342] width 59 height 15
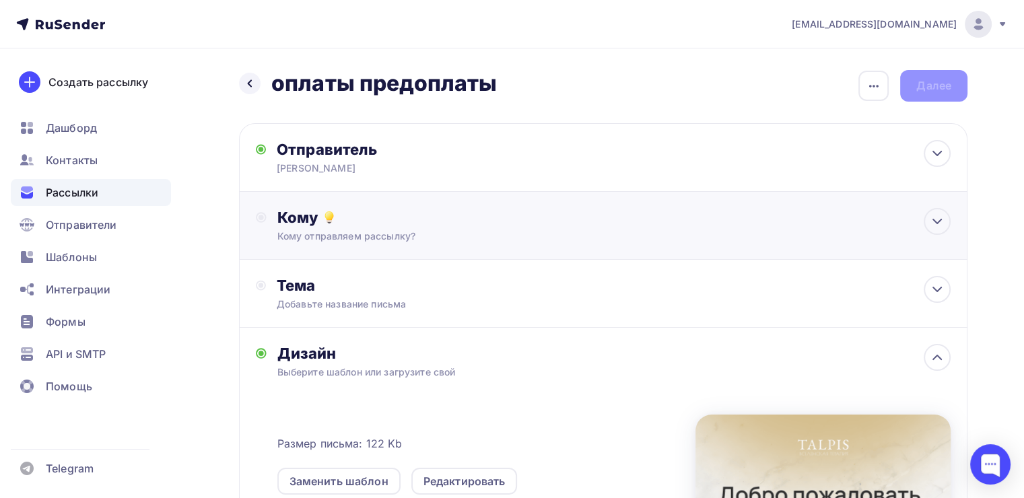
click at [355, 199] on div "Кому Кому отправляем рассылку? Списки получателей Выберите список Все списки id…" at bounding box center [603, 226] width 729 height 68
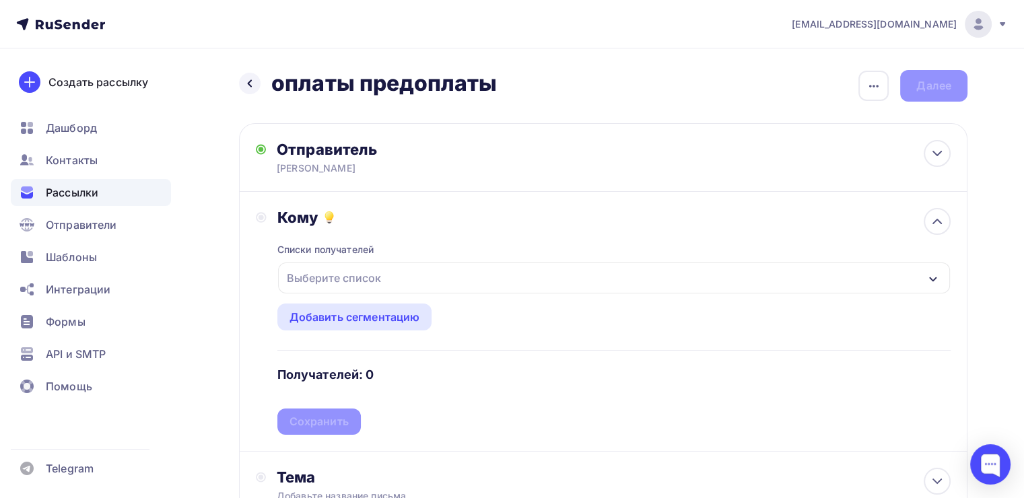
click at [325, 279] on div "Выберите список" at bounding box center [334, 278] width 105 height 24
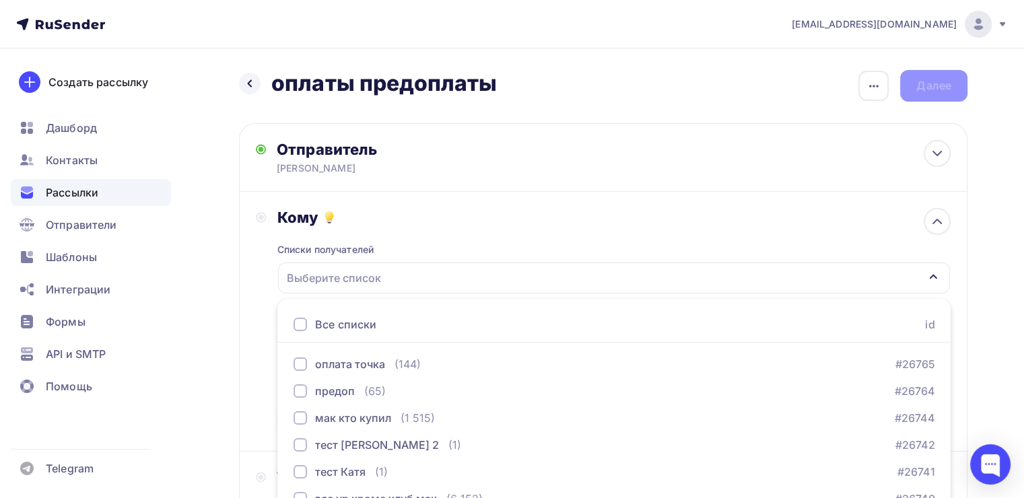
scroll to position [149, 0]
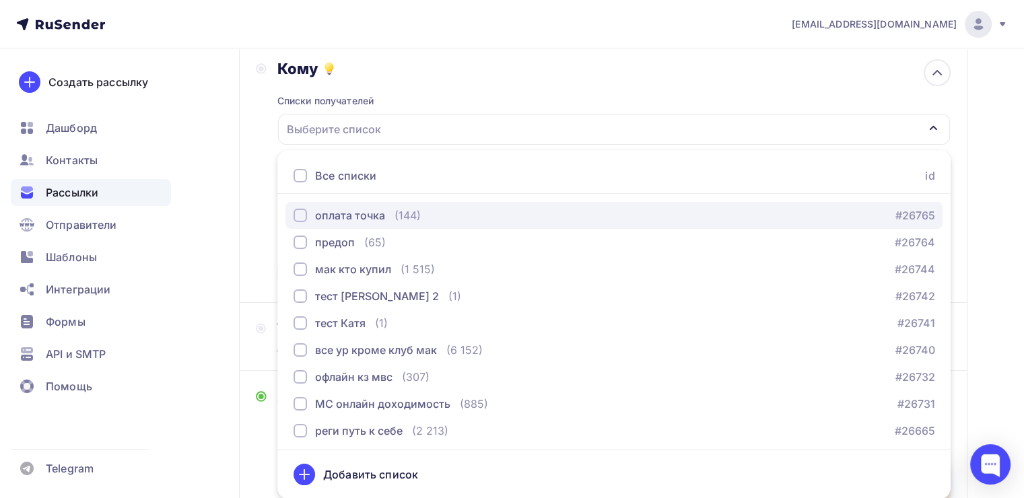
click at [298, 215] on div "button" at bounding box center [300, 215] width 13 height 13
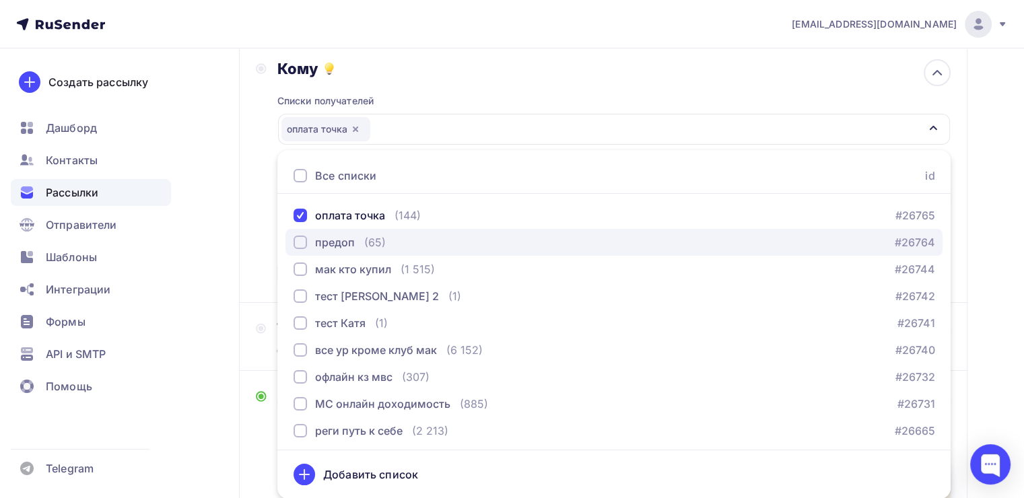
click at [299, 243] on div "button" at bounding box center [300, 242] width 13 height 13
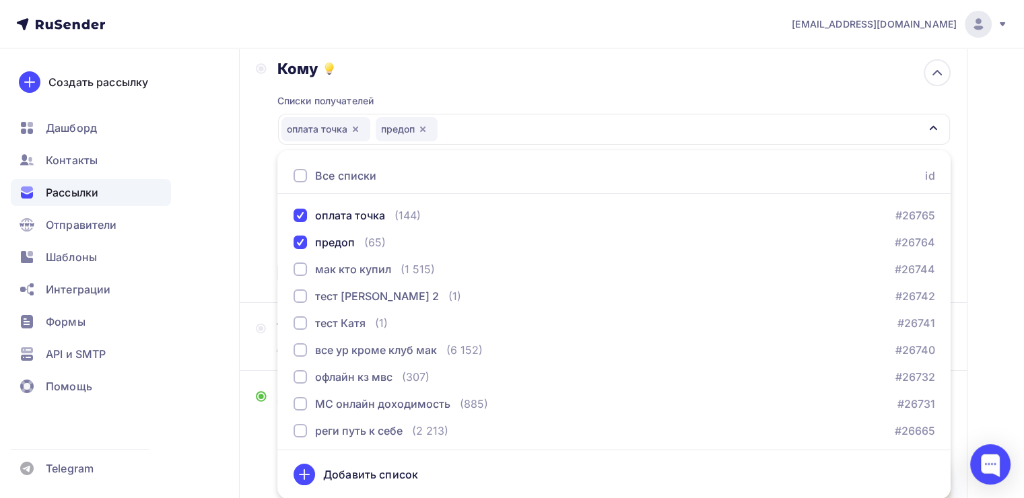
click at [253, 241] on div "Кому Списки получателей оплата точка предоп Все списки id оплата точка (144) #2…" at bounding box center [603, 173] width 729 height 260
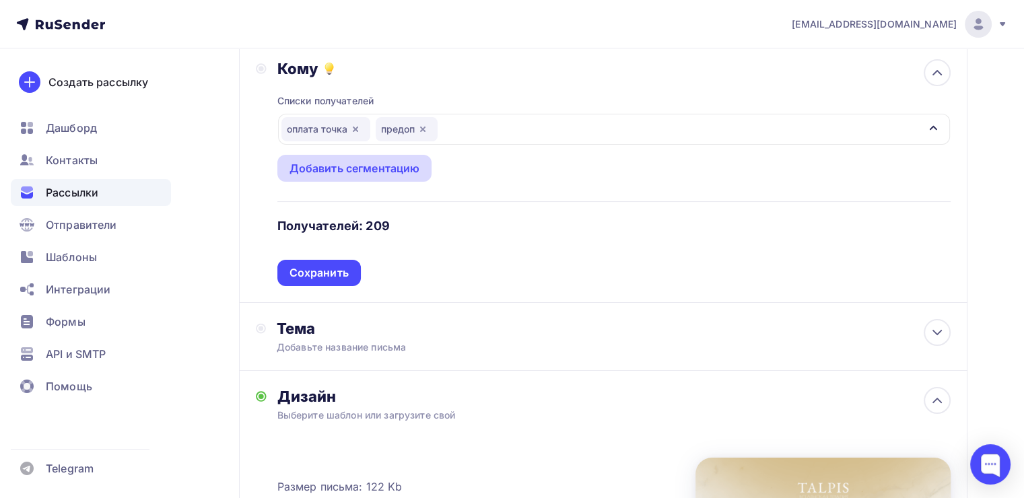
scroll to position [0, 0]
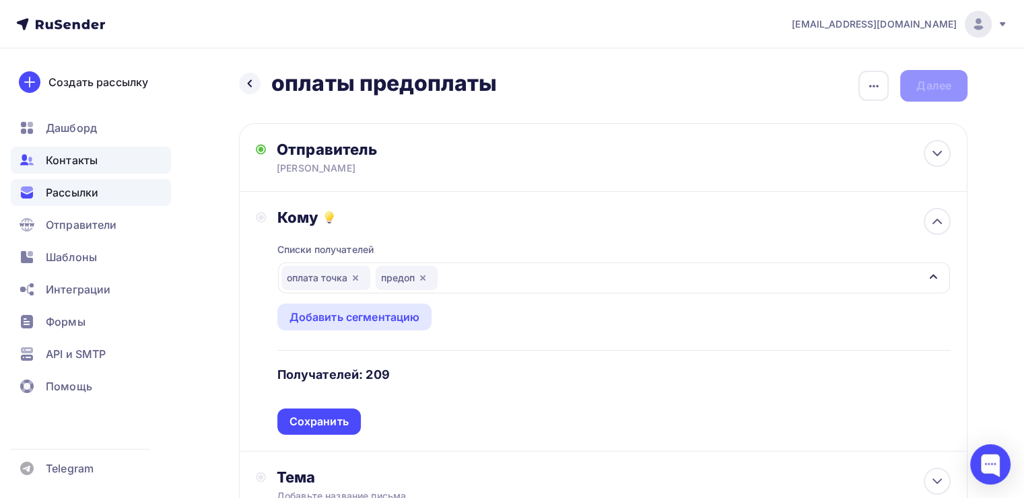
click at [62, 157] on span "Контакты" at bounding box center [72, 160] width 52 height 16
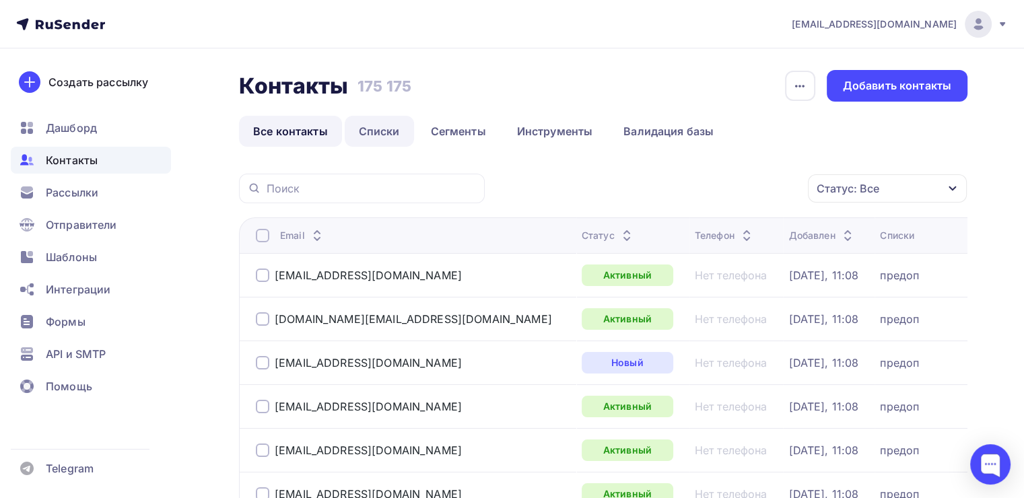
click at [374, 132] on link "Списки" at bounding box center [379, 131] width 69 height 31
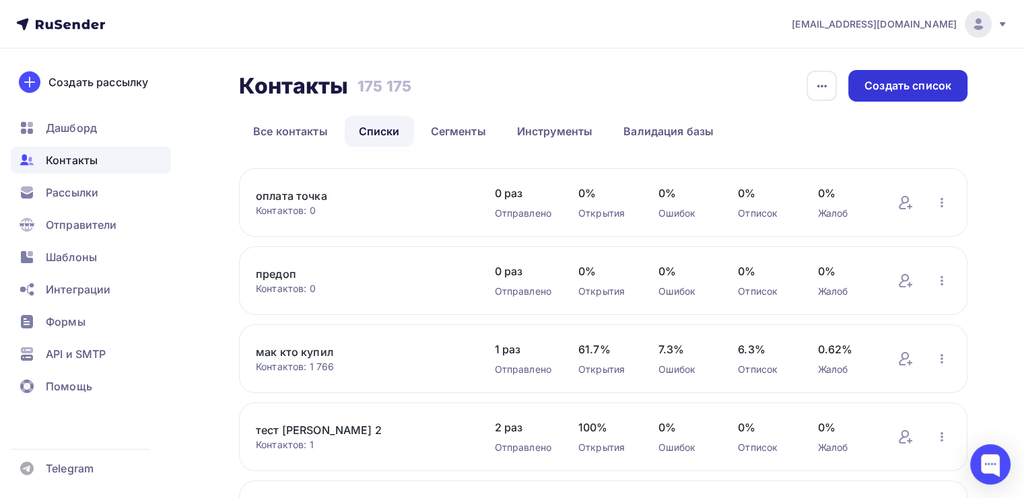
click at [862, 95] on div "Создать список" at bounding box center [908, 86] width 119 height 32
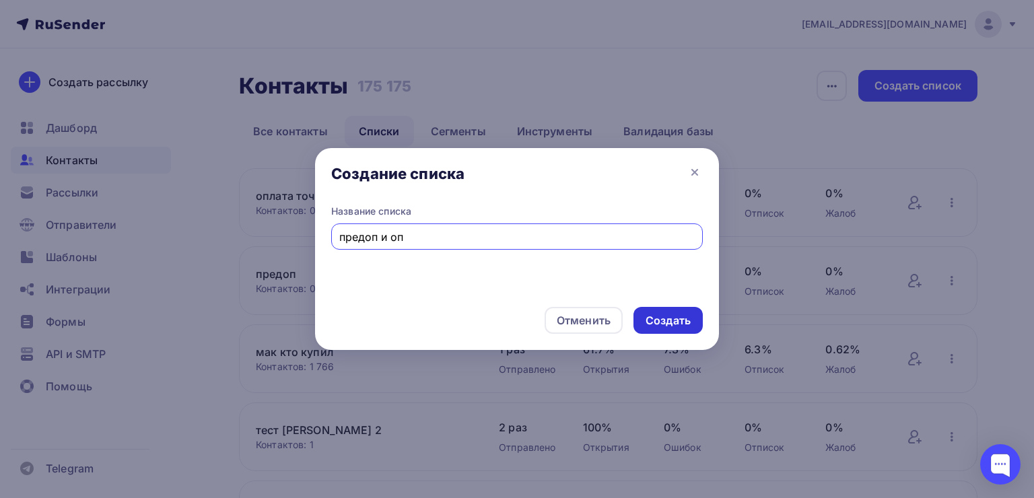
type input "предоп и оп"
click at [659, 321] on div "Создать" at bounding box center [668, 320] width 45 height 15
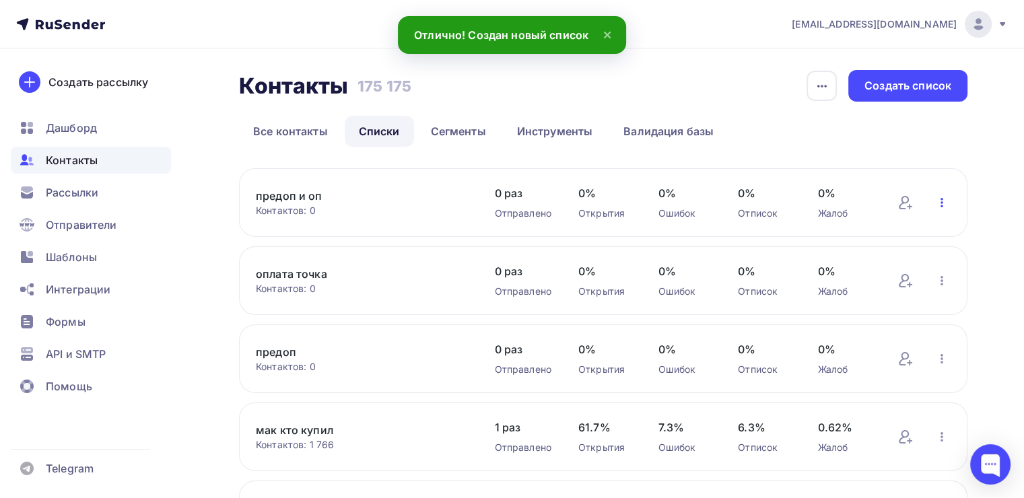
click at [939, 201] on icon "button" at bounding box center [942, 203] width 16 height 16
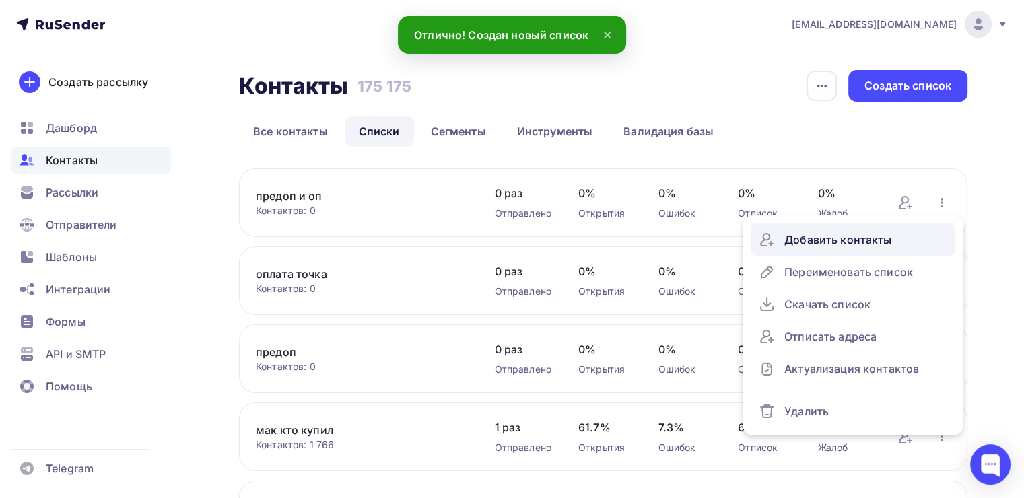
click at [803, 242] on div "Добавить контакты" at bounding box center [853, 240] width 189 height 22
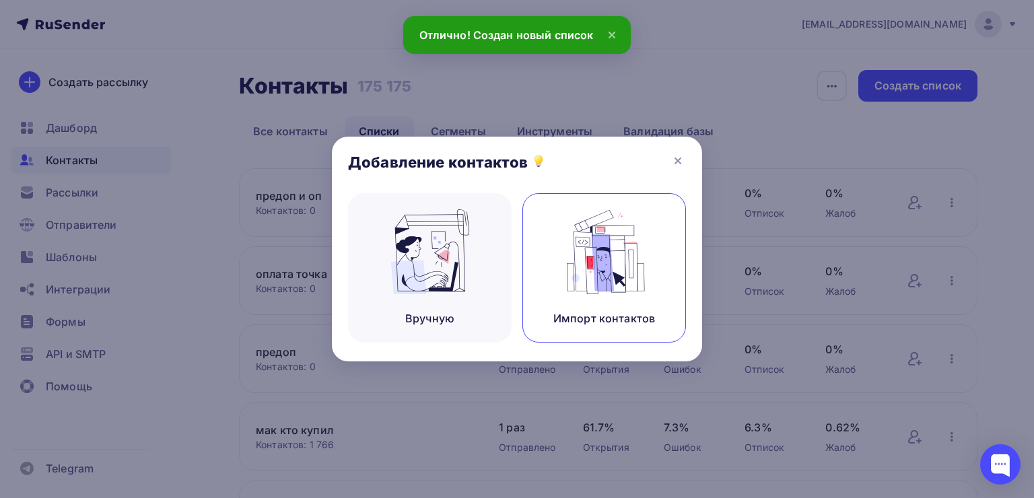
click at [618, 228] on img at bounding box center [605, 251] width 90 height 85
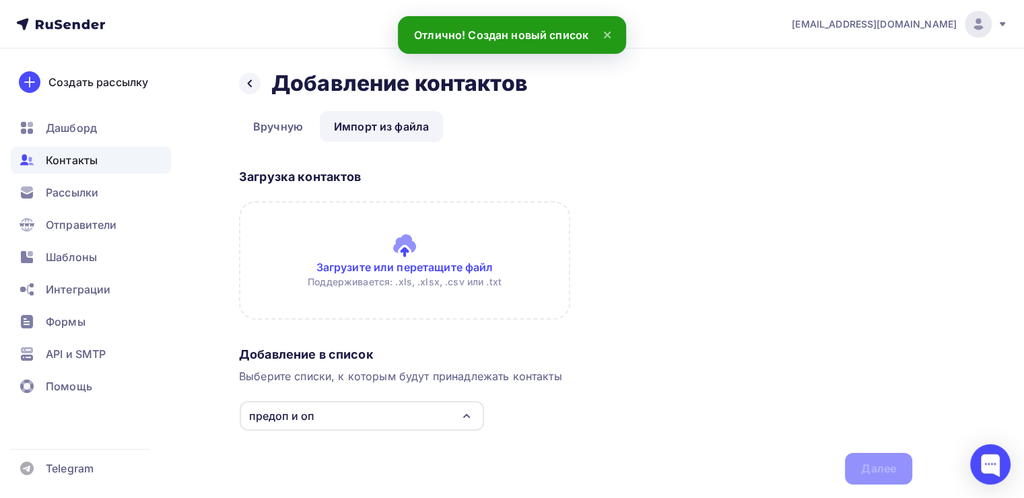
click at [396, 240] on input "file" at bounding box center [404, 260] width 331 height 119
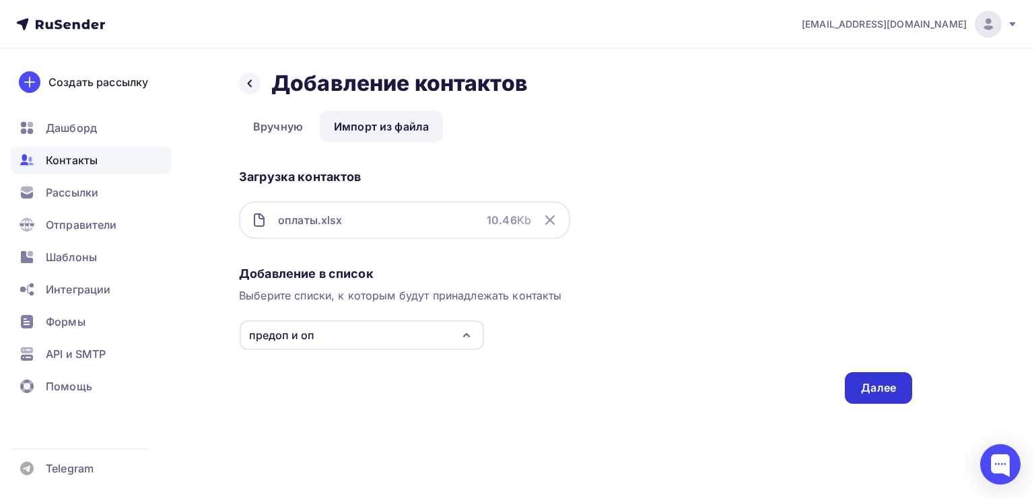
click at [907, 387] on div "Далее" at bounding box center [878, 388] width 67 height 32
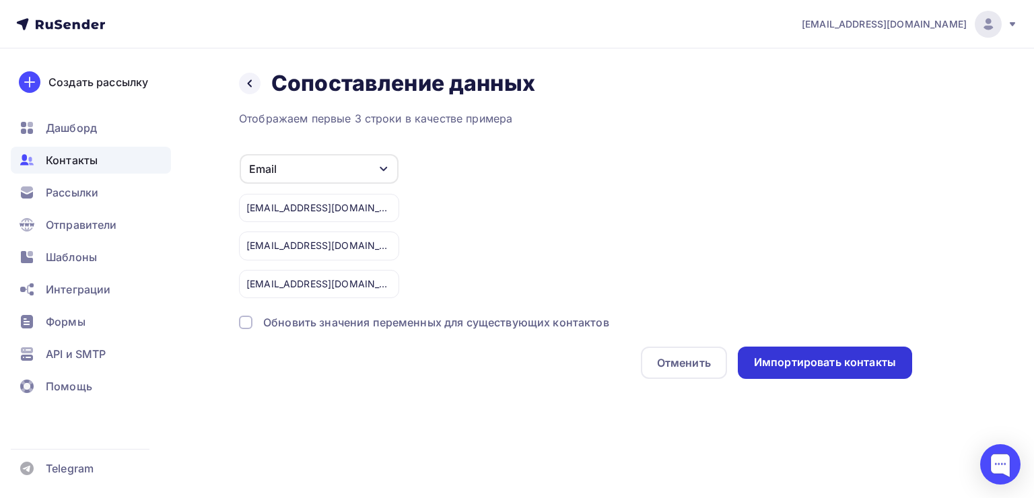
click at [851, 363] on div "Импортировать контакты" at bounding box center [825, 362] width 142 height 15
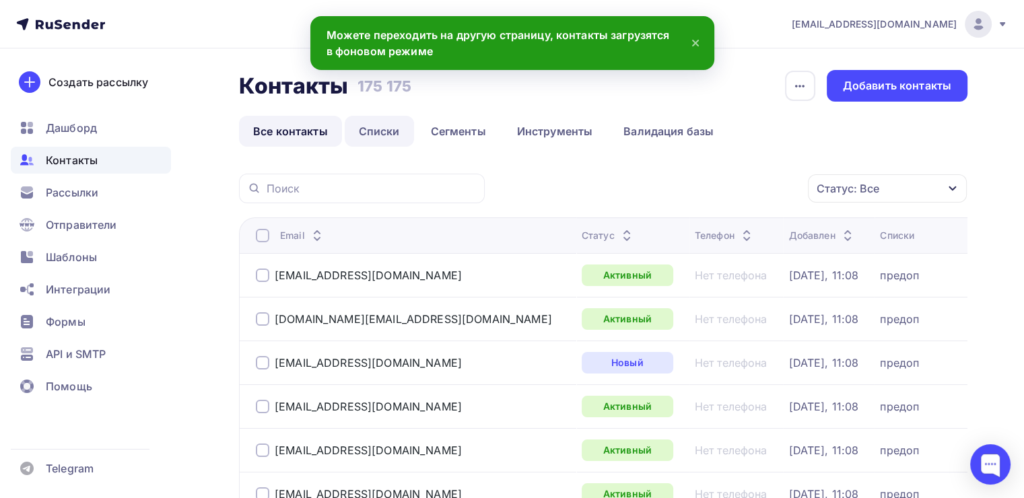
click at [379, 131] on link "Списки" at bounding box center [379, 131] width 69 height 31
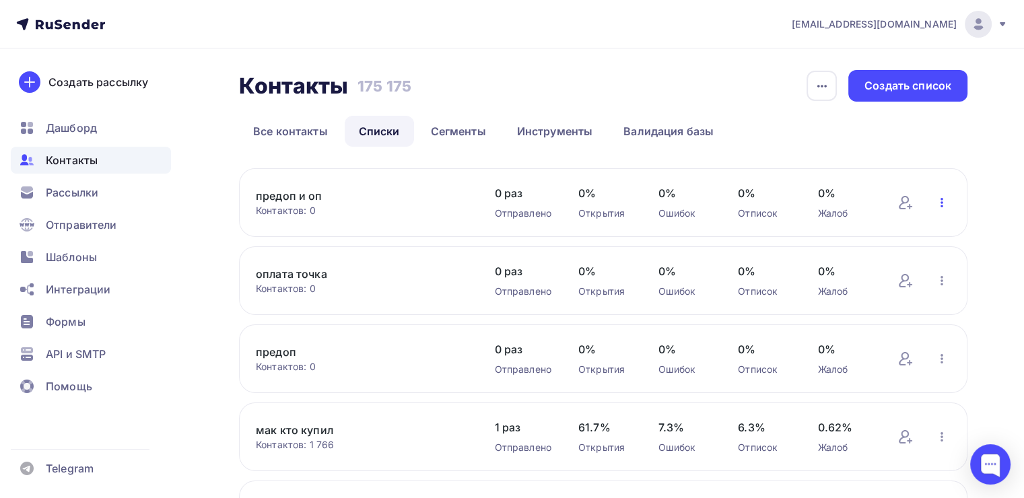
click at [939, 205] on icon "button" at bounding box center [942, 203] width 16 height 16
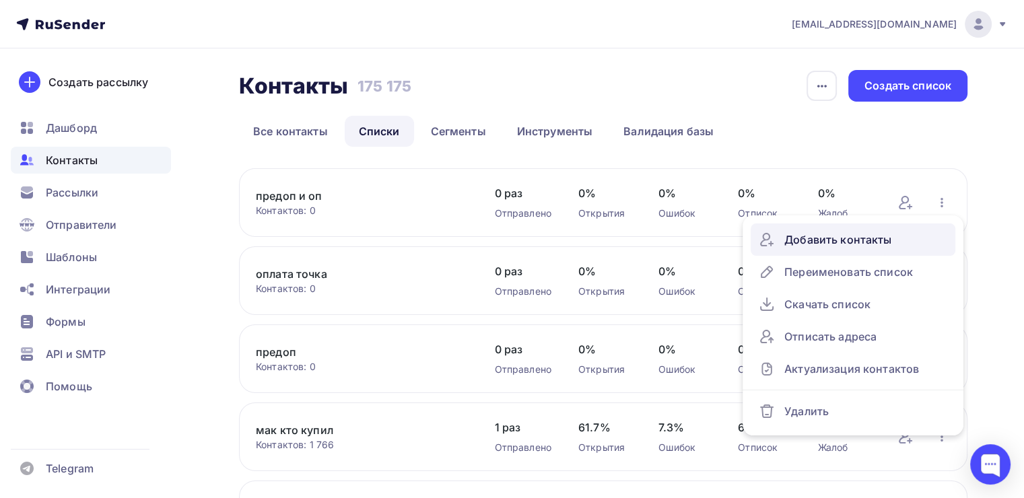
click at [796, 246] on div "Добавить контакты" at bounding box center [853, 240] width 189 height 22
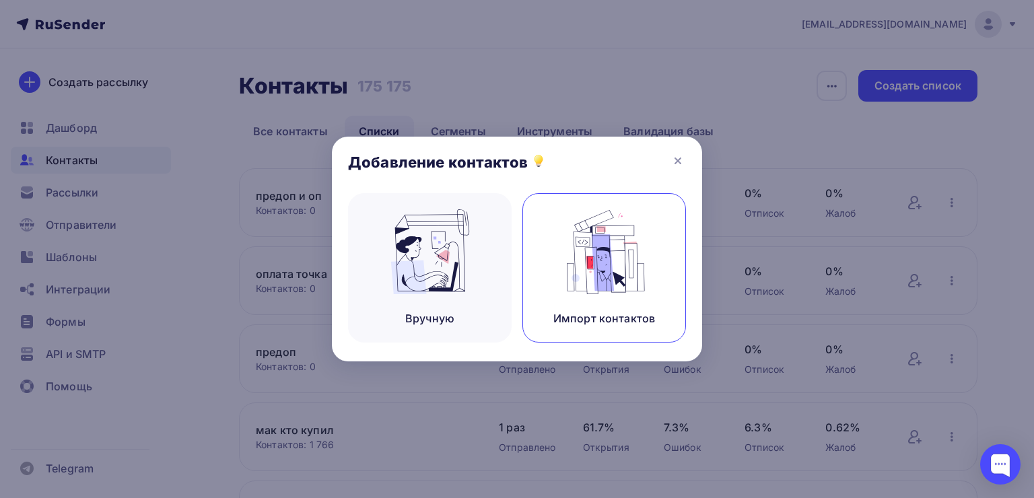
click at [576, 261] on img at bounding box center [605, 251] width 90 height 85
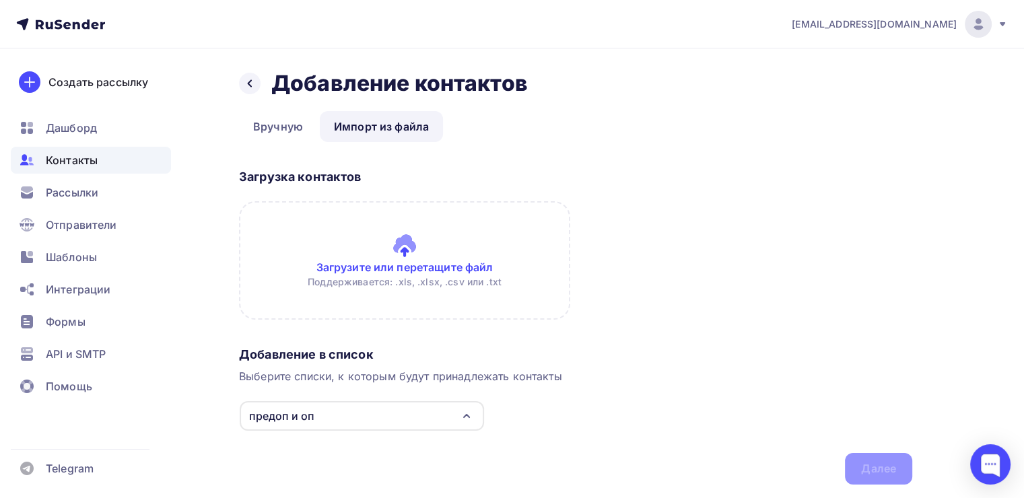
click at [326, 232] on input "file" at bounding box center [404, 260] width 331 height 119
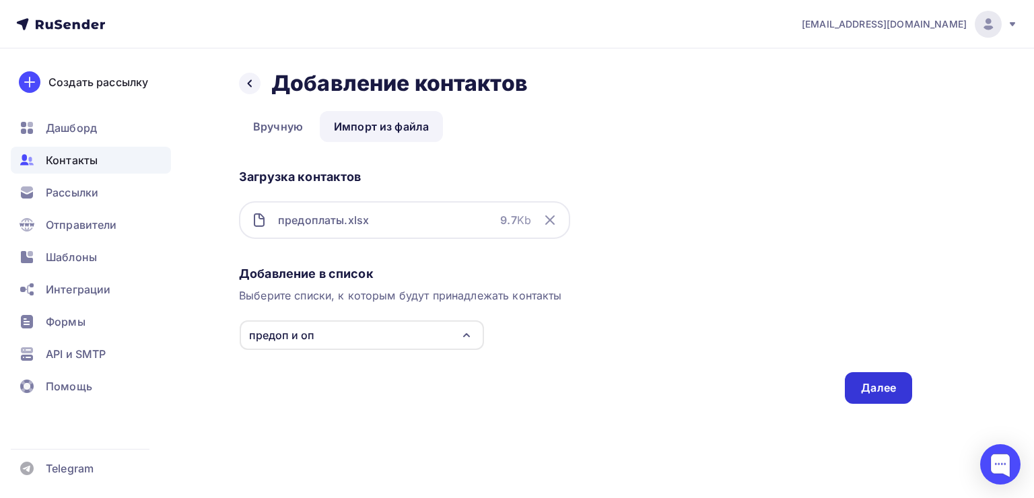
click at [881, 391] on div "Далее" at bounding box center [878, 388] width 35 height 15
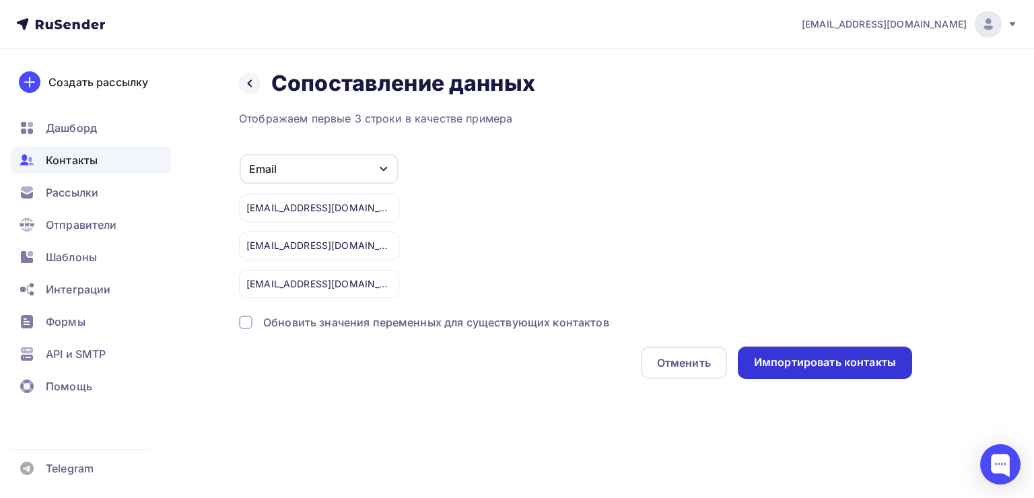
click at [820, 374] on div "Импортировать контакты" at bounding box center [825, 363] width 174 height 32
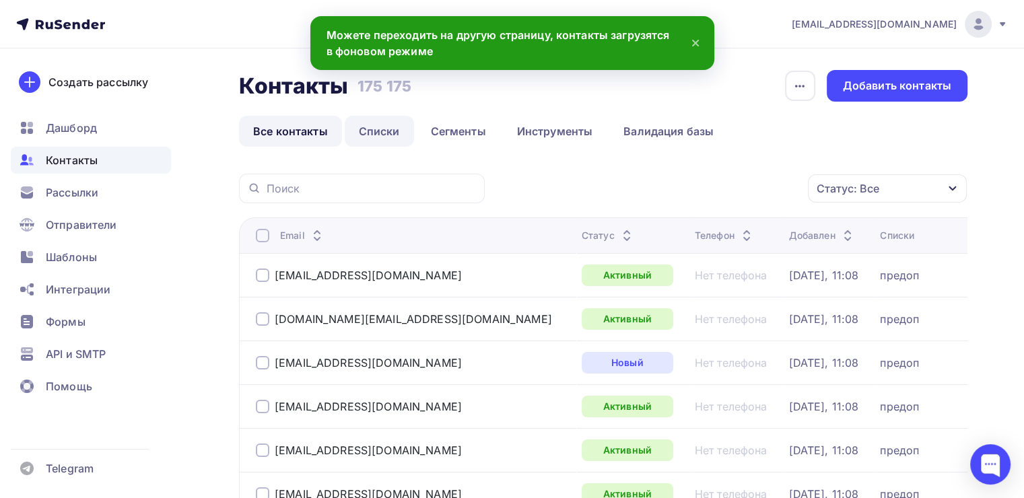
click at [385, 140] on link "Списки" at bounding box center [379, 131] width 69 height 31
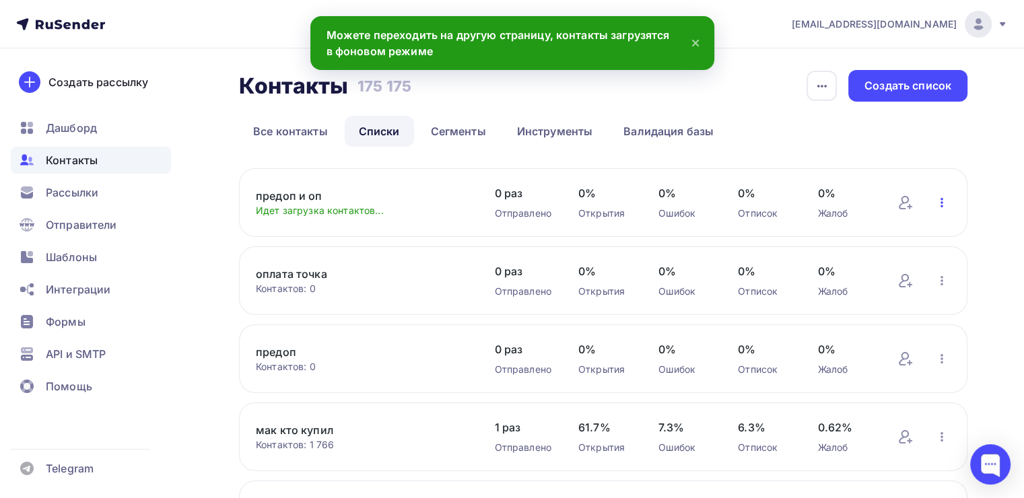
click at [937, 202] on icon "button" at bounding box center [942, 203] width 16 height 16
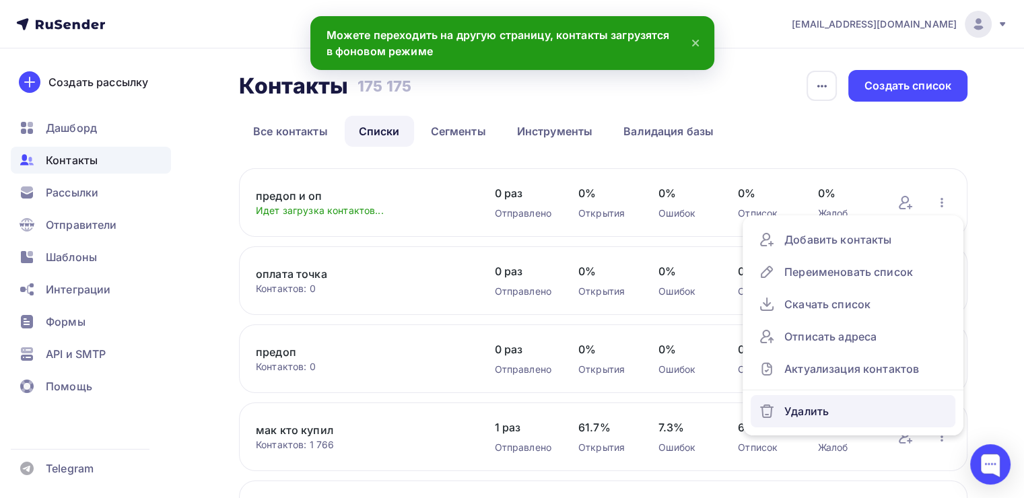
click at [787, 407] on div "Удалить" at bounding box center [853, 412] width 189 height 22
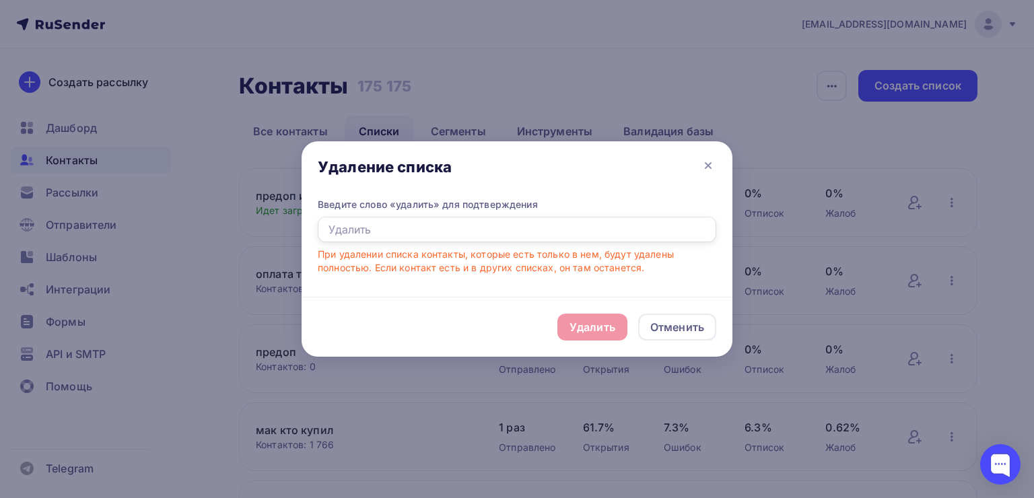
click at [416, 234] on input "text" at bounding box center [517, 230] width 399 height 26
type input "удалить"
click at [570, 320] on div "Удалить" at bounding box center [593, 327] width 46 height 16
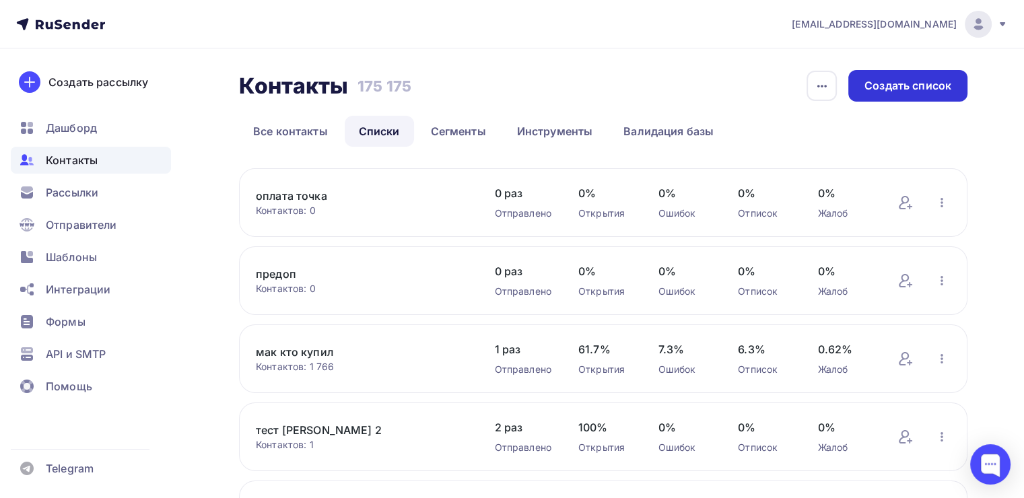
click at [896, 79] on div "Создать список" at bounding box center [908, 85] width 87 height 15
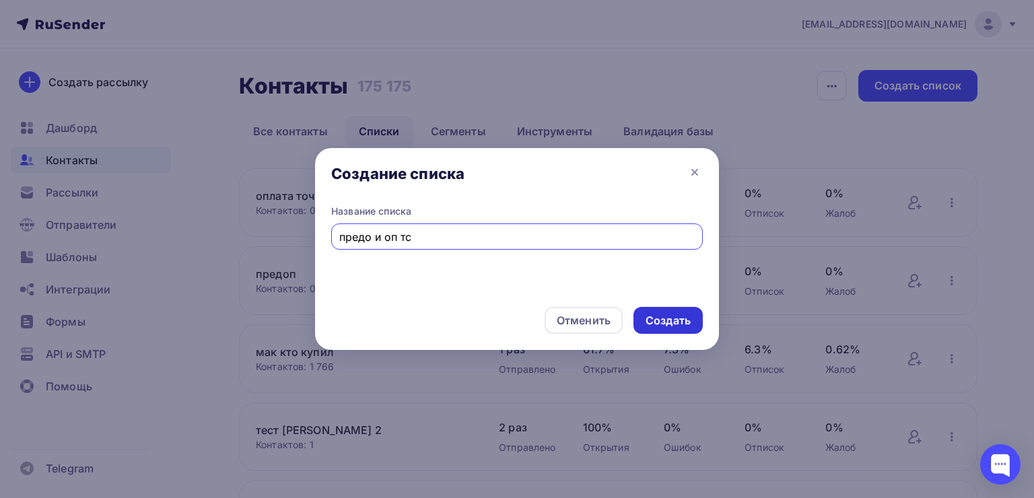
type input "предо и оп тс"
click at [676, 321] on div "Создать" at bounding box center [668, 320] width 45 height 15
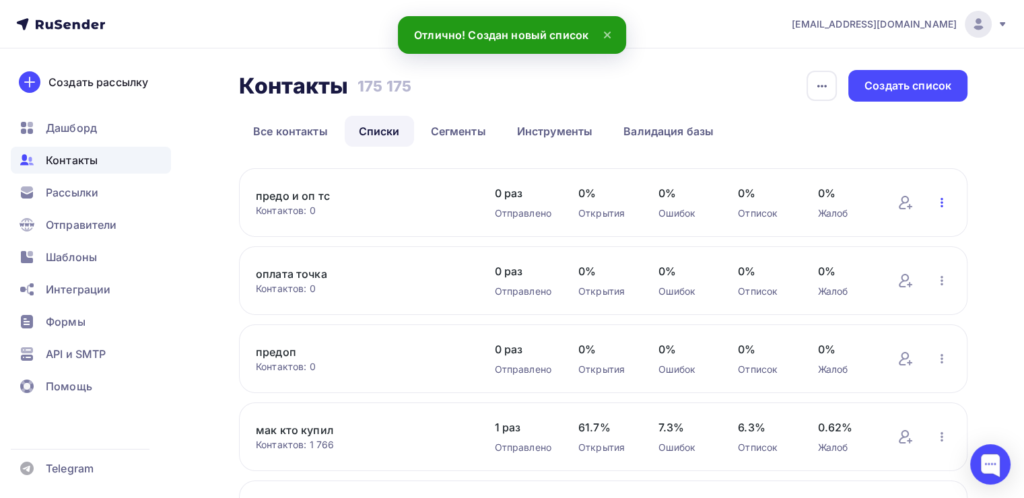
click at [940, 200] on icon "button" at bounding box center [942, 203] width 16 height 16
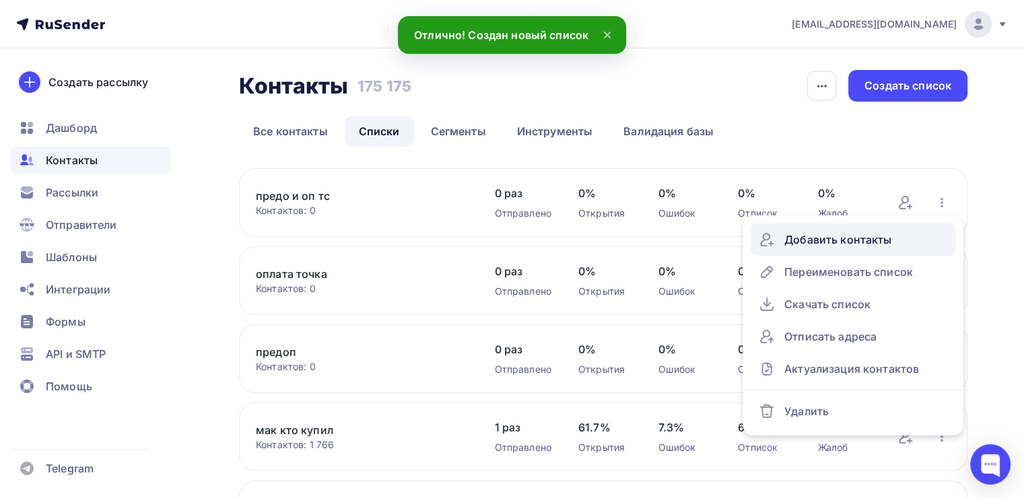
click at [841, 246] on div "Добавить контакты" at bounding box center [853, 240] width 189 height 22
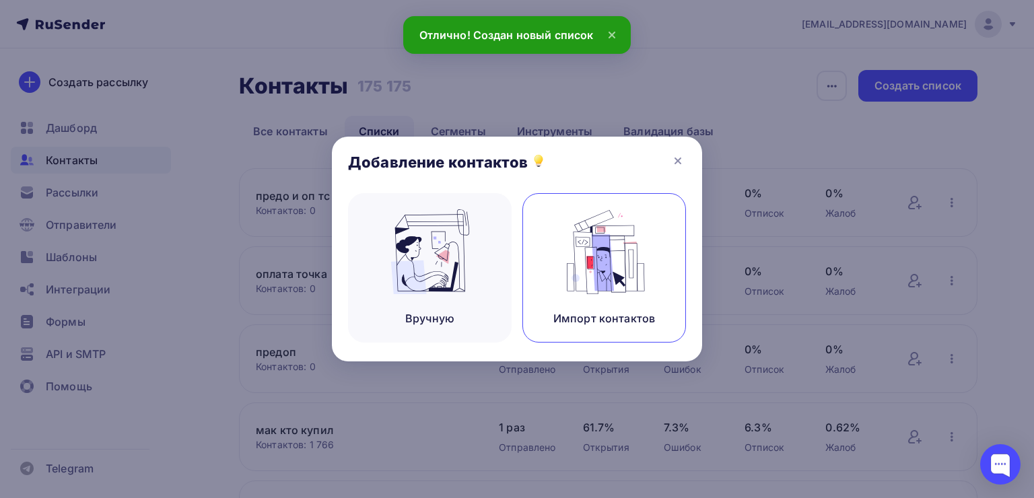
click at [655, 222] on div "Импорт контактов" at bounding box center [605, 268] width 164 height 150
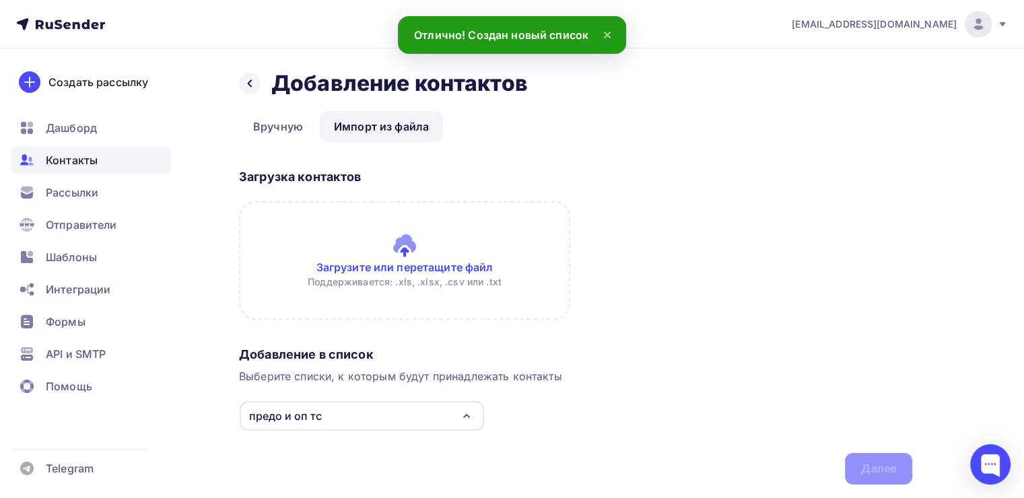
click at [317, 242] on input "file" at bounding box center [404, 260] width 331 height 119
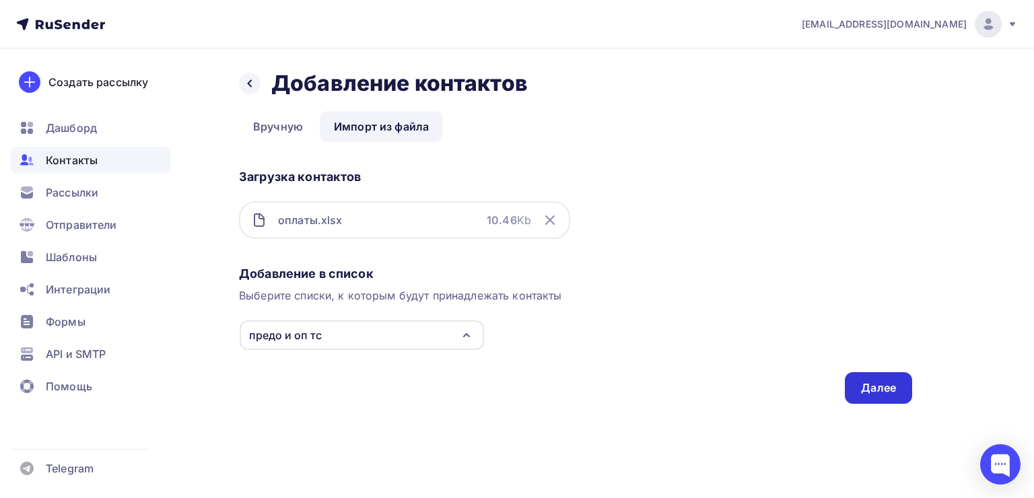
click at [869, 378] on div "Далее" at bounding box center [878, 388] width 67 height 32
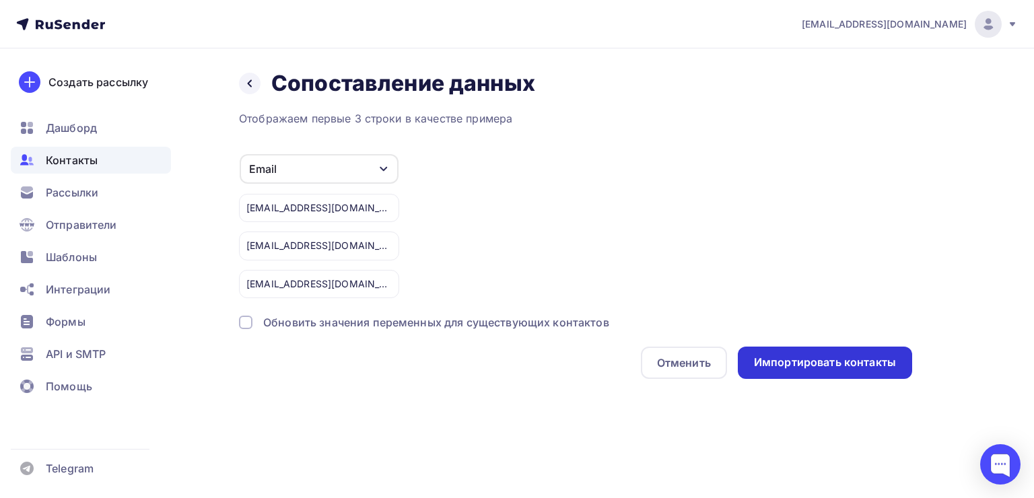
click at [884, 375] on div "Импортировать контакты" at bounding box center [825, 363] width 174 height 32
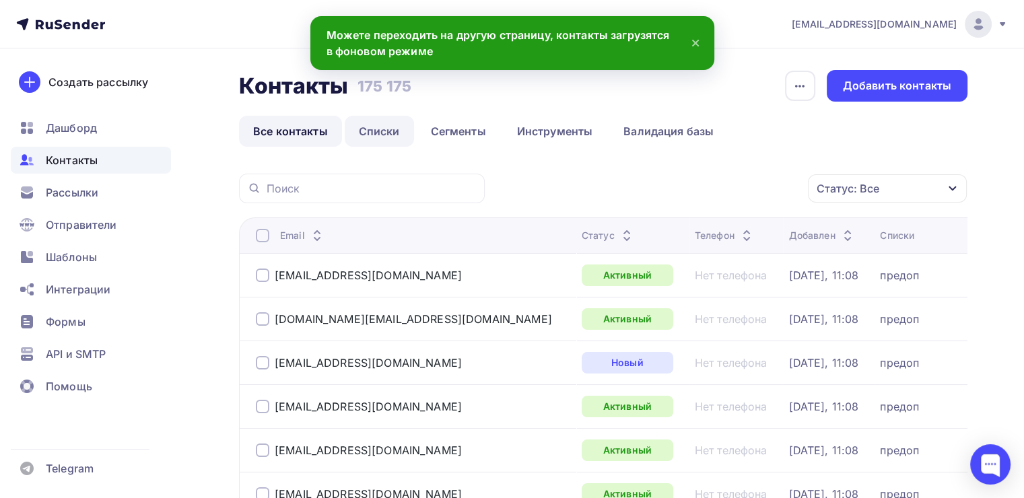
click at [391, 127] on link "Списки" at bounding box center [379, 131] width 69 height 31
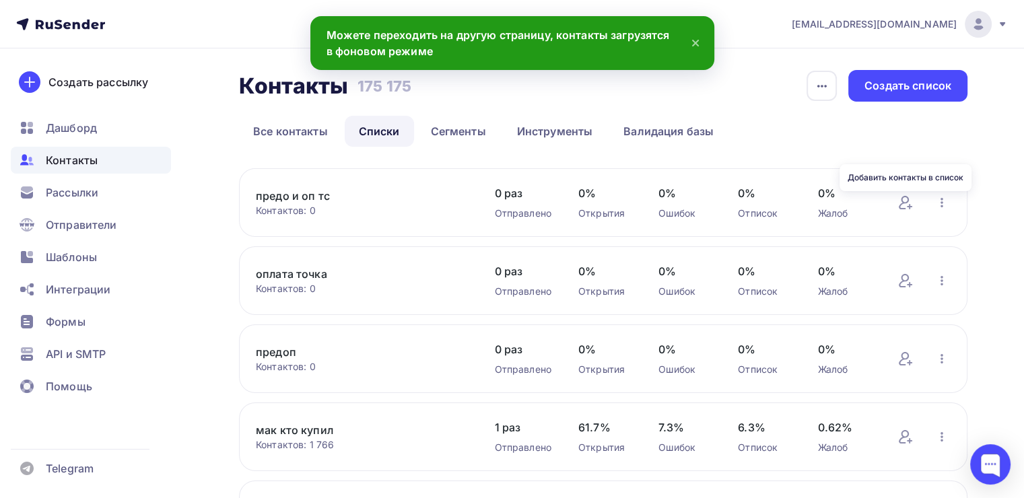
click at [930, 200] on div "Добавить контакты Переименовать список Скачать список Отписать адреса Актуализа…" at bounding box center [924, 203] width 53 height 18
click at [942, 199] on icon "button" at bounding box center [942, 202] width 3 height 9
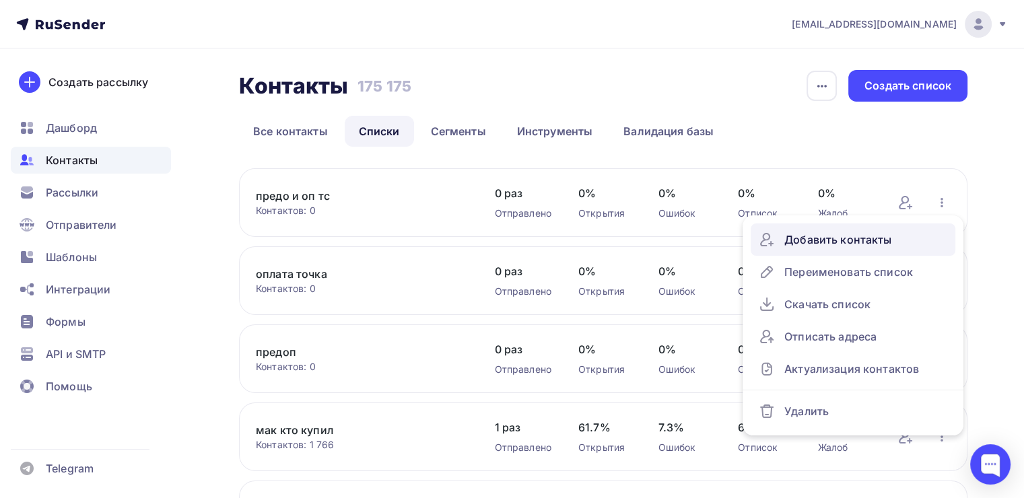
click at [779, 251] on div "Добавить контакты" at bounding box center [853, 240] width 189 height 22
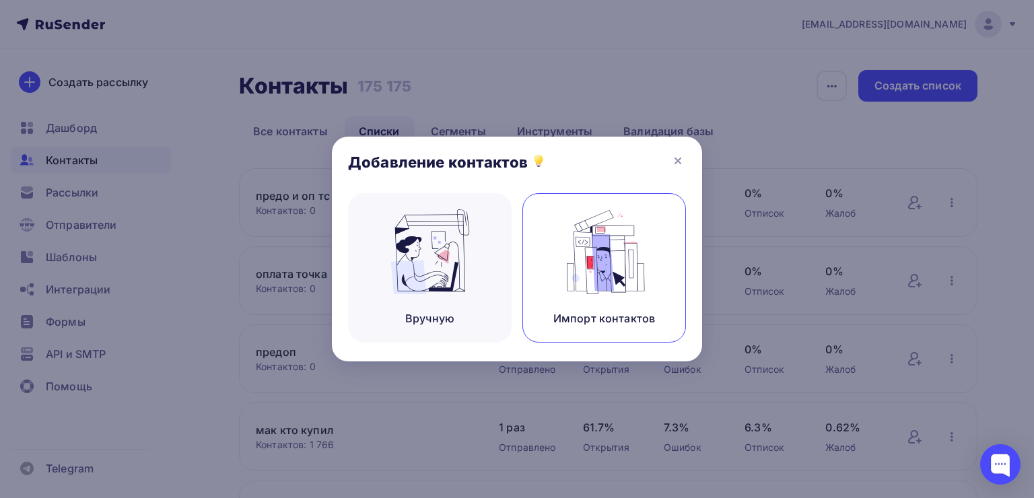
click at [575, 267] on img at bounding box center [605, 251] width 90 height 85
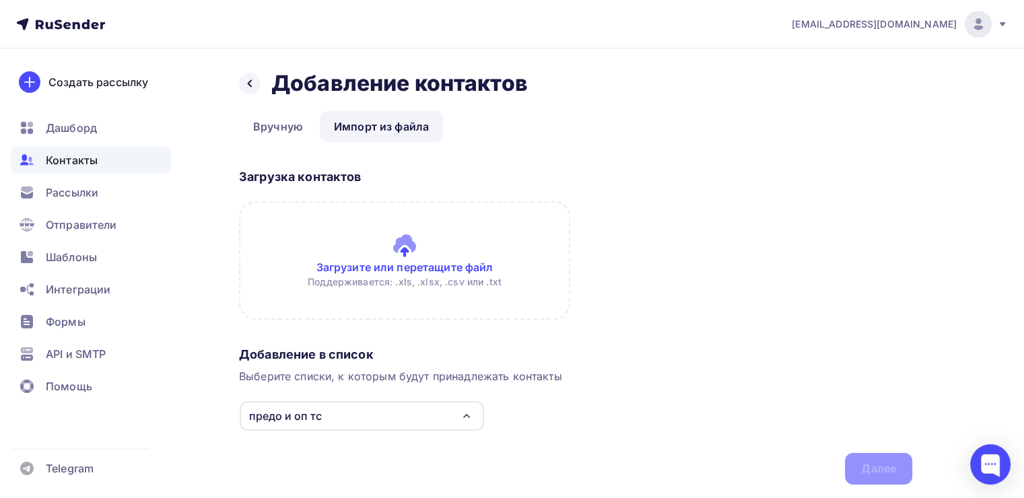
click at [429, 261] on input "file" at bounding box center [404, 260] width 331 height 119
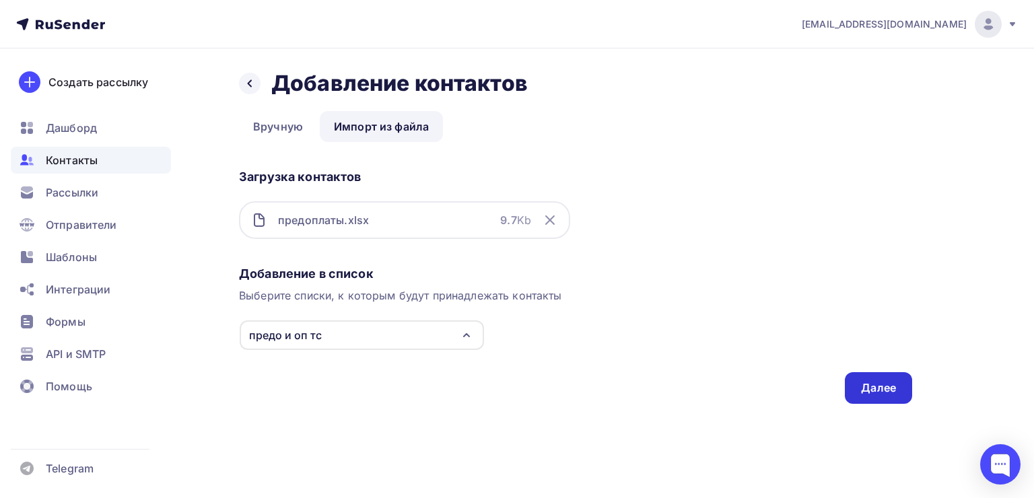
click at [886, 397] on div "Далее" at bounding box center [878, 388] width 67 height 32
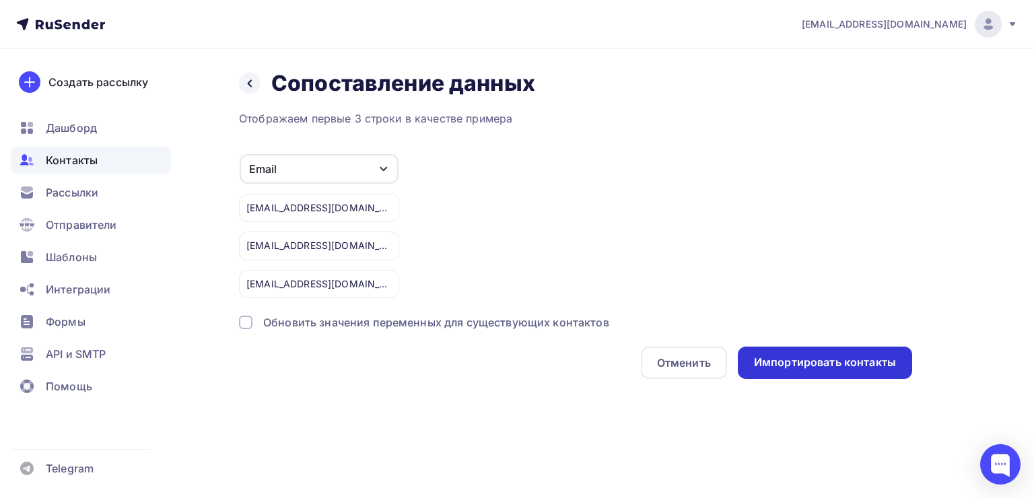
click at [873, 371] on div "Импортировать контакты" at bounding box center [825, 363] width 174 height 32
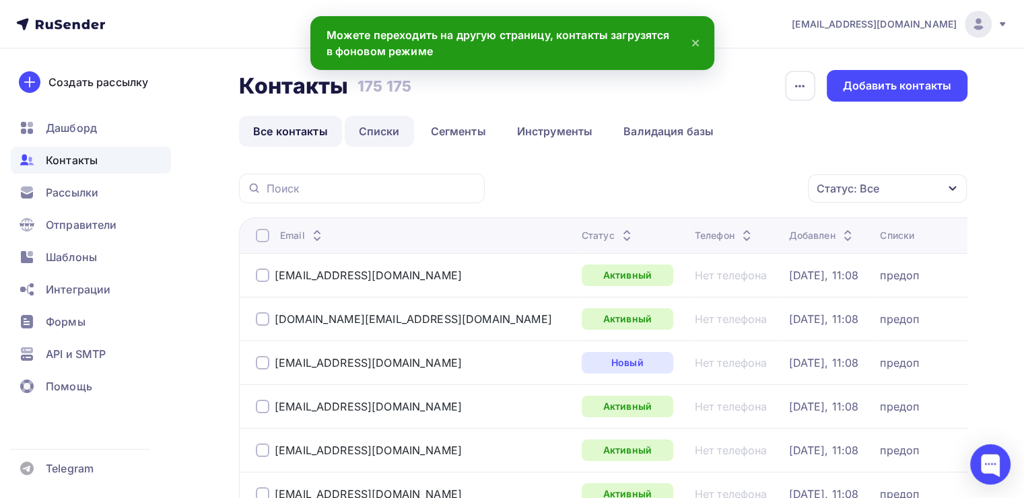
click at [364, 141] on link "Списки" at bounding box center [379, 131] width 69 height 31
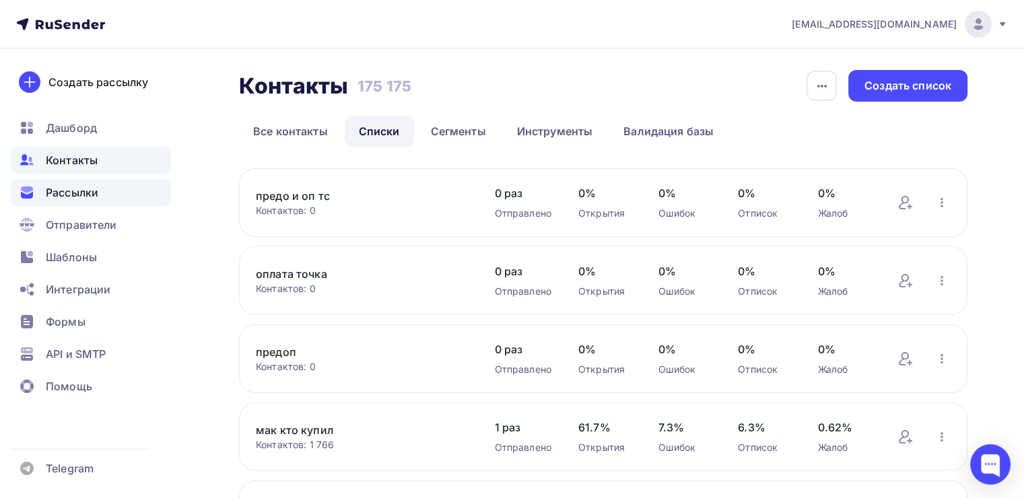
click at [68, 195] on span "Рассылки" at bounding box center [72, 193] width 53 height 16
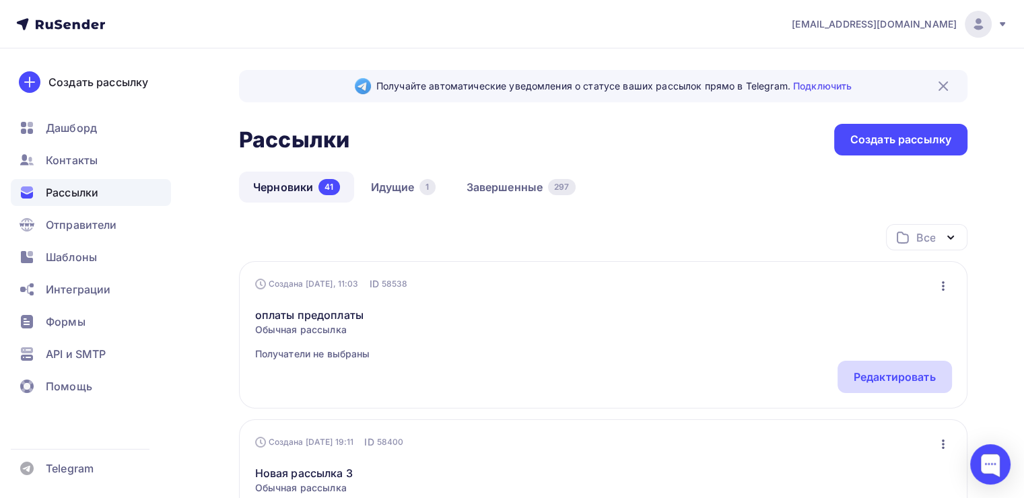
click at [854, 373] on div "Редактировать" at bounding box center [895, 377] width 82 height 16
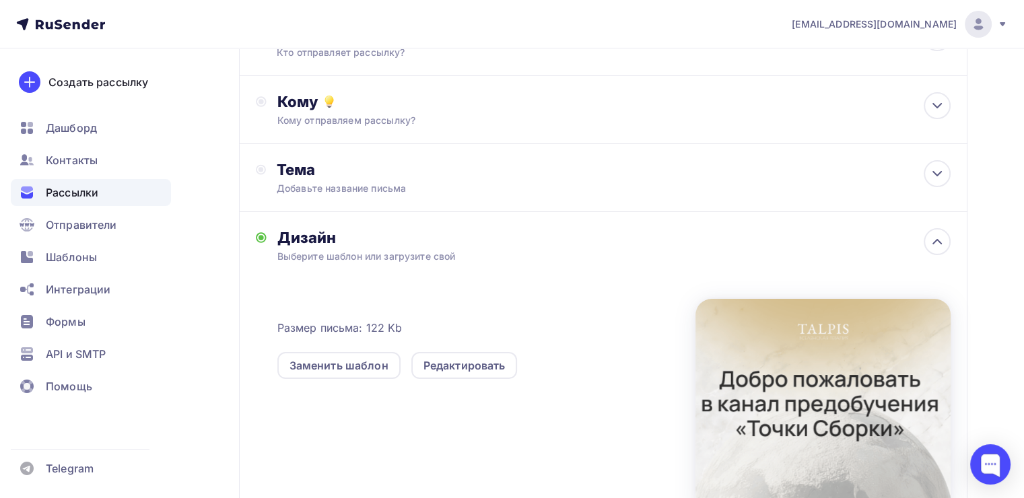
scroll to position [121, 0]
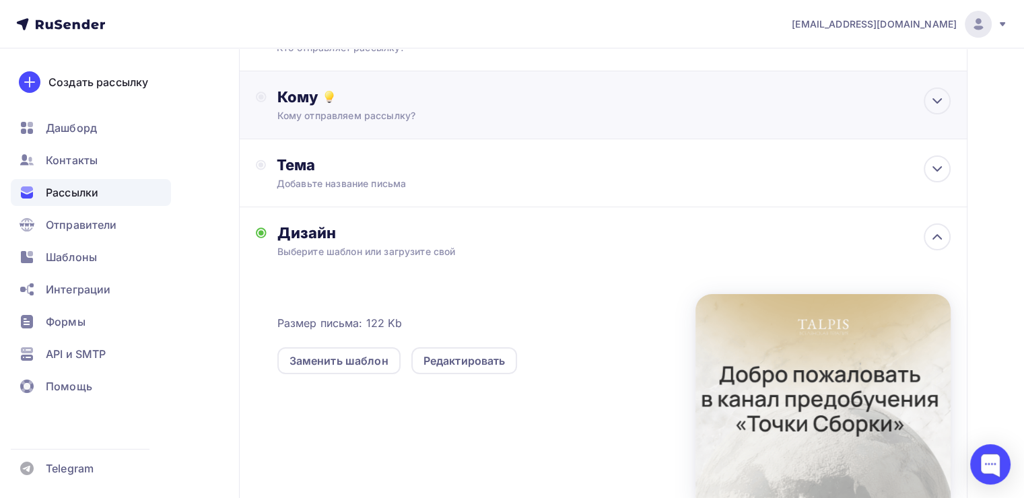
click at [421, 127] on div "Кому Кому отправляем рассылку? Списки получателей Выберите список Все списки id…" at bounding box center [603, 105] width 729 height 68
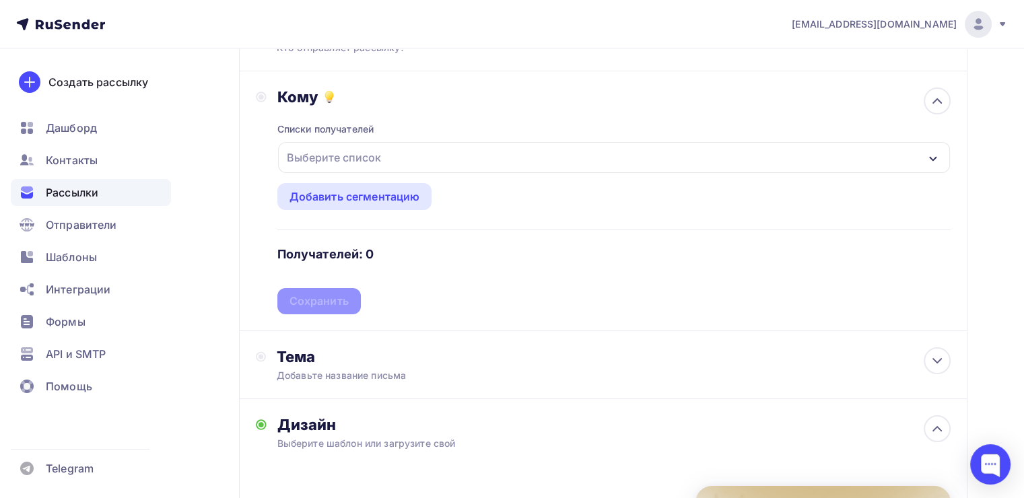
click at [332, 159] on div "Выберите список" at bounding box center [334, 157] width 105 height 24
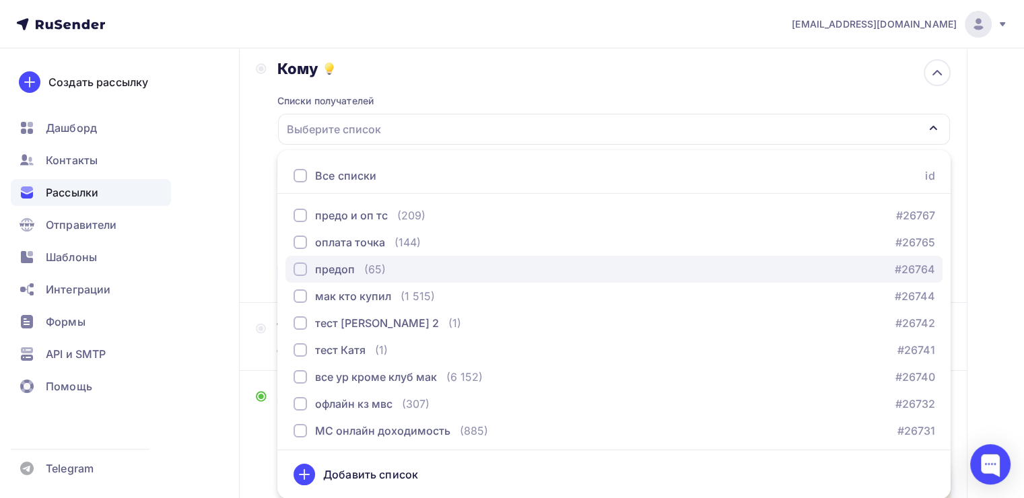
click at [306, 261] on div "предоп" at bounding box center [324, 269] width 61 height 16
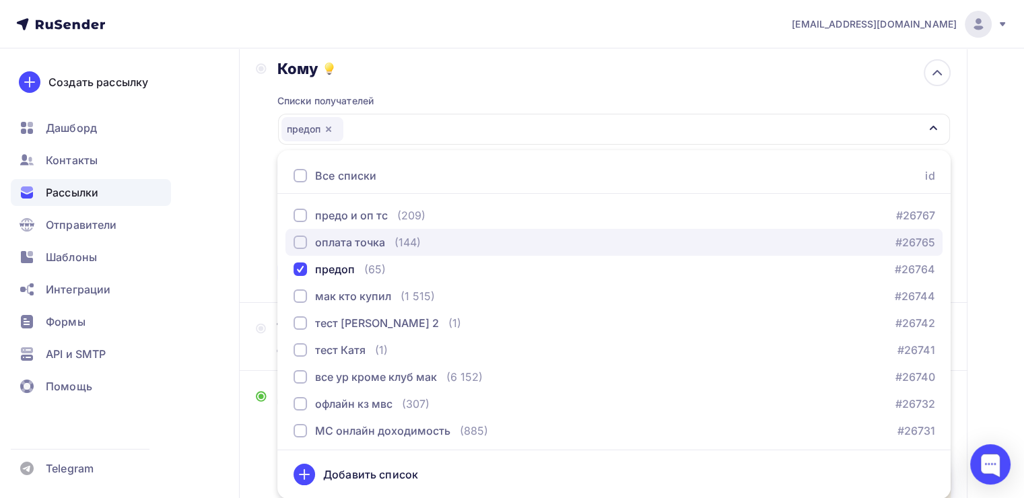
click at [300, 246] on div "button" at bounding box center [300, 242] width 13 height 13
click at [299, 241] on div "button" at bounding box center [300, 242] width 13 height 13
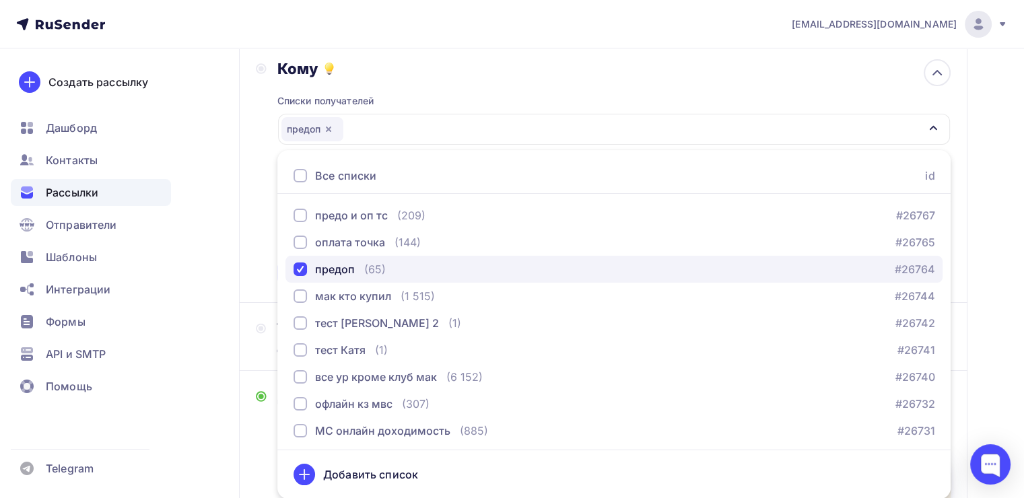
click at [297, 265] on div "button" at bounding box center [300, 269] width 13 height 13
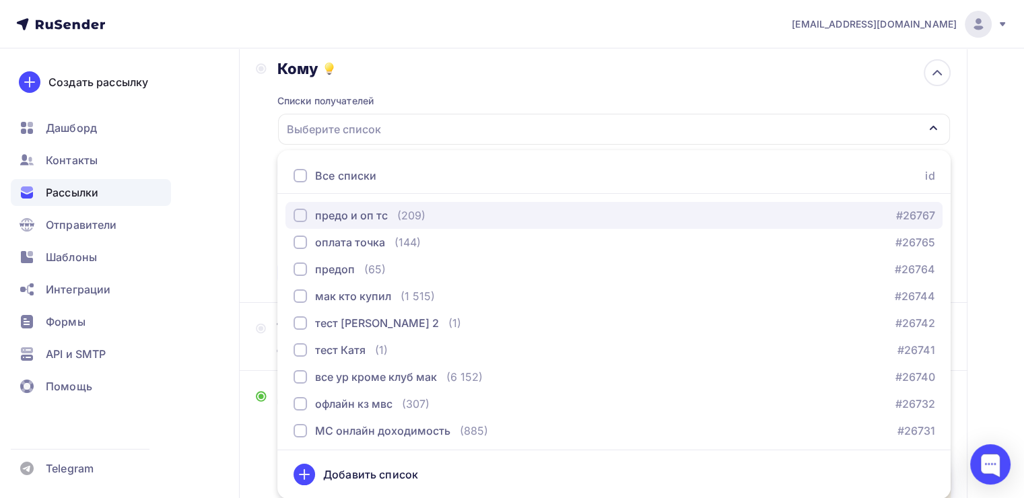
click at [294, 217] on div "button" at bounding box center [300, 215] width 13 height 13
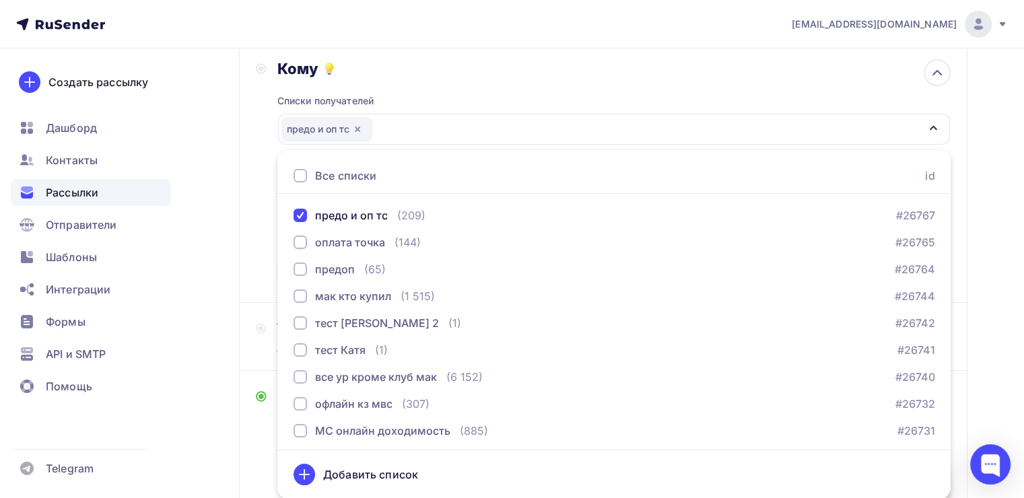
click at [268, 197] on div "Кому Списки получателей предо и оп тс Все списки id предо и оп тс (209) #26767 …" at bounding box center [603, 172] width 695 height 227
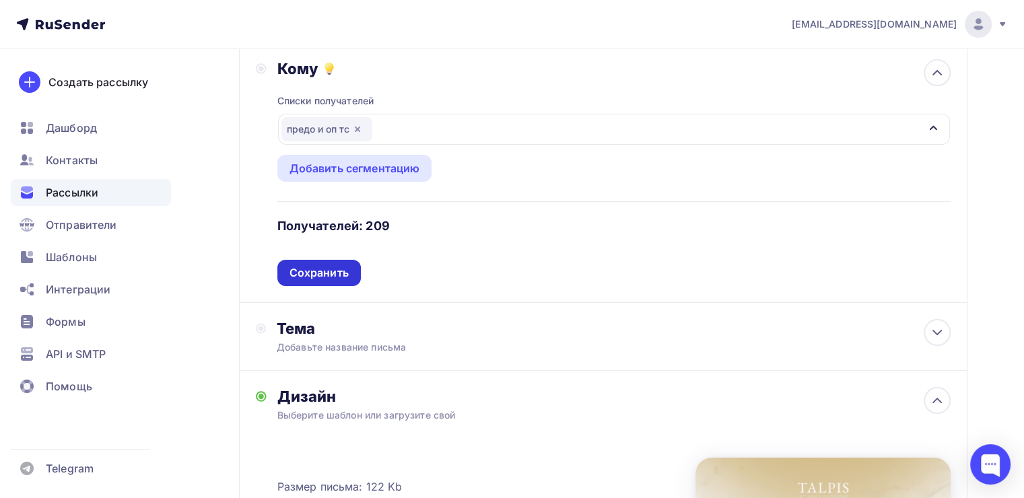
click at [343, 265] on div "Сохранить" at bounding box center [319, 272] width 59 height 15
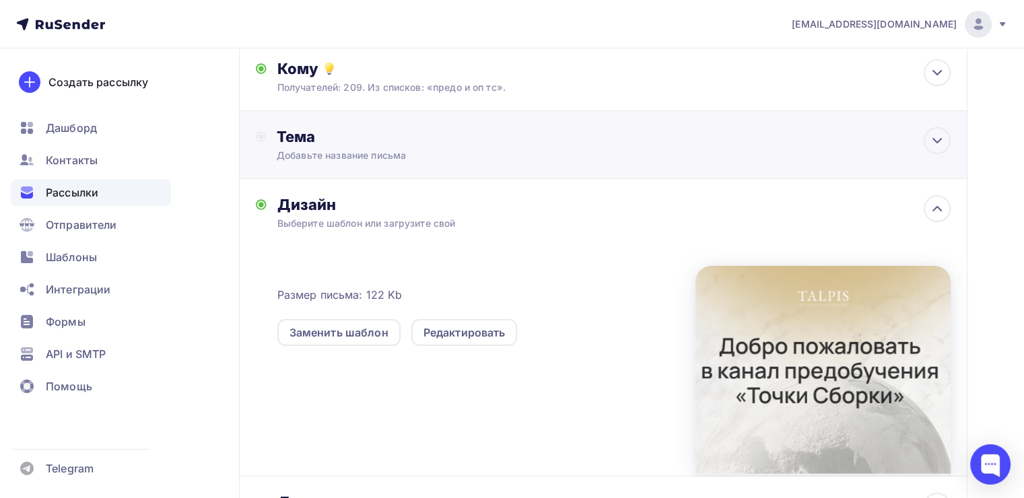
click at [362, 137] on div "Тема" at bounding box center [410, 136] width 266 height 19
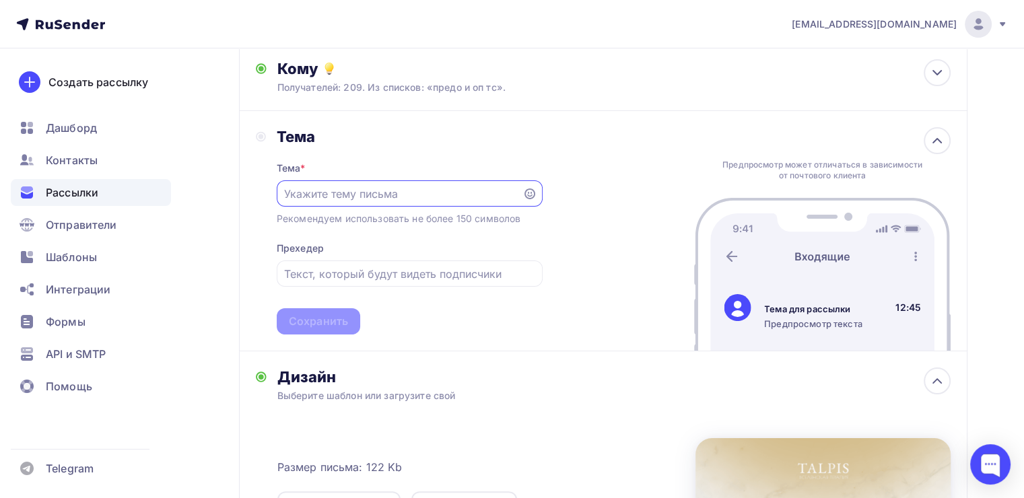
scroll to position [0, 0]
paste input "Рады приветствовать вас в канале предобучения «Точка Сборки»"
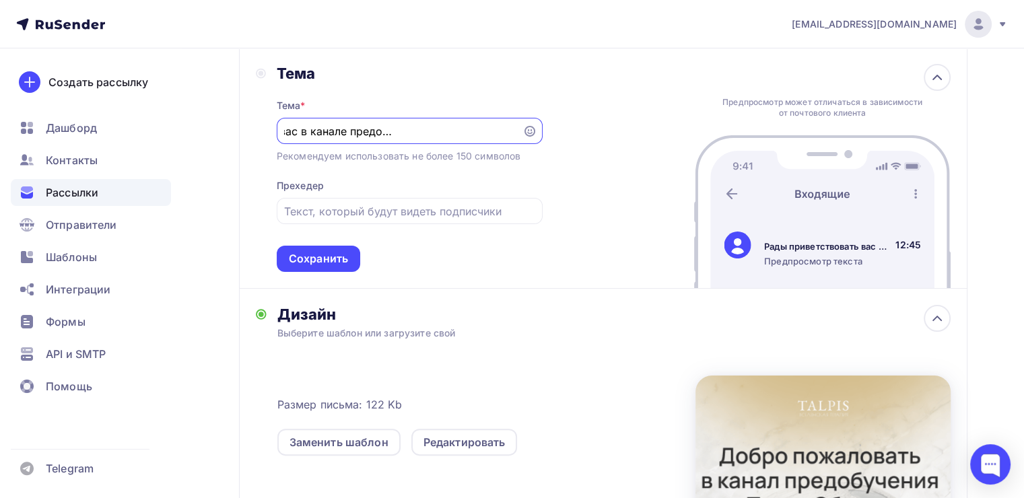
scroll to position [213, 0]
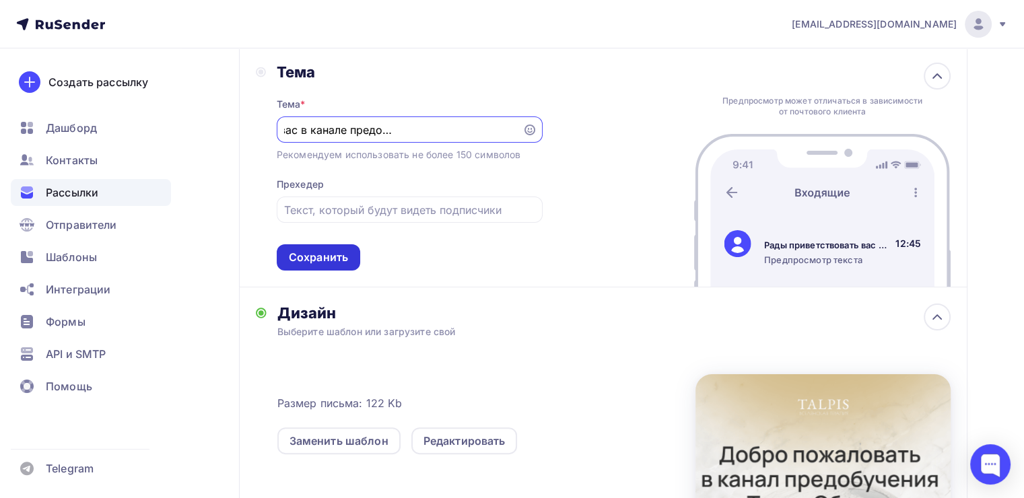
type input "Рады приветствовать вас в канале предобучения «Точка Сборки»"
click at [313, 250] on div "Сохранить" at bounding box center [318, 257] width 59 height 15
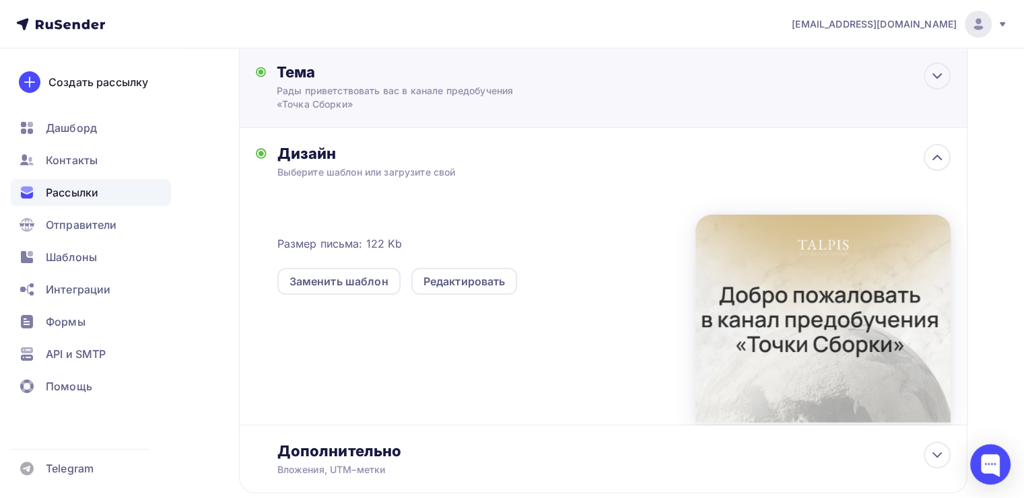
scroll to position [294, 0]
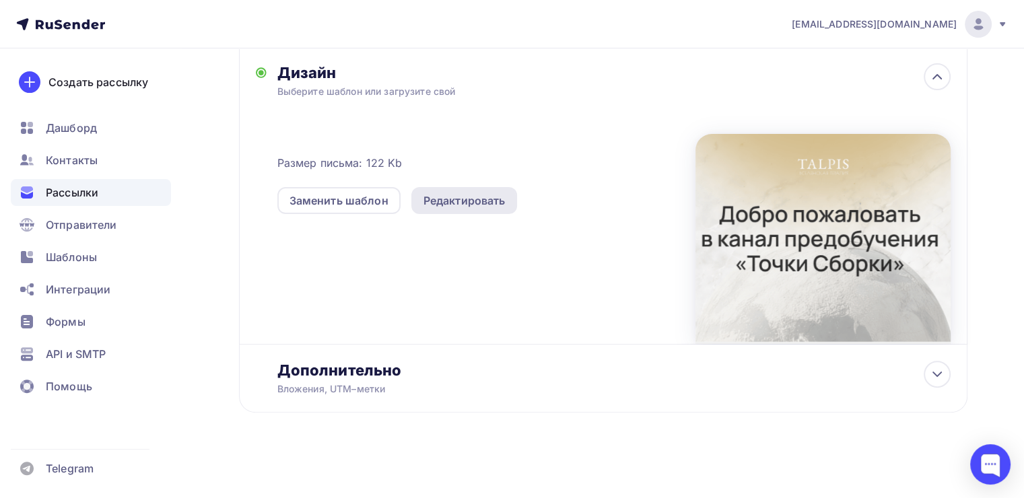
click at [445, 201] on div "Редактировать" at bounding box center [465, 201] width 82 height 16
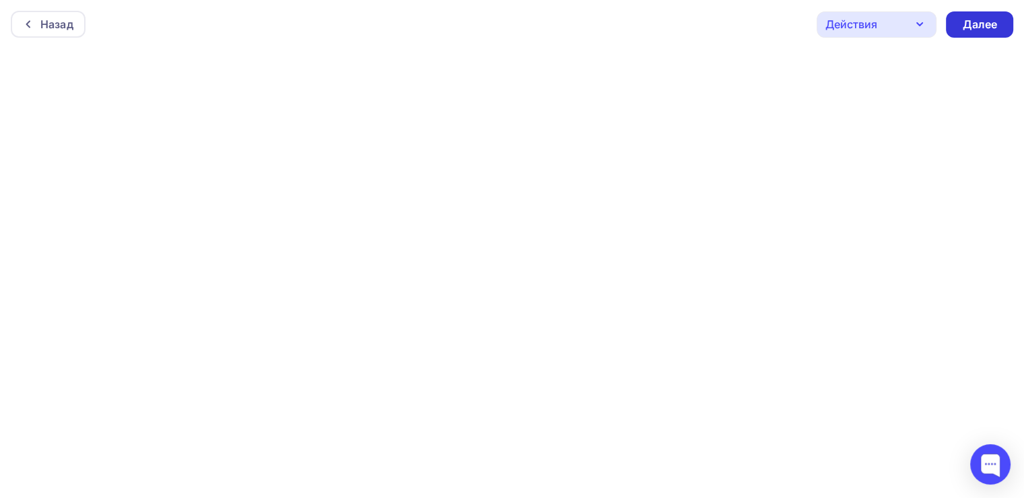
click at [962, 19] on div "Далее" at bounding box center [979, 24] width 35 height 15
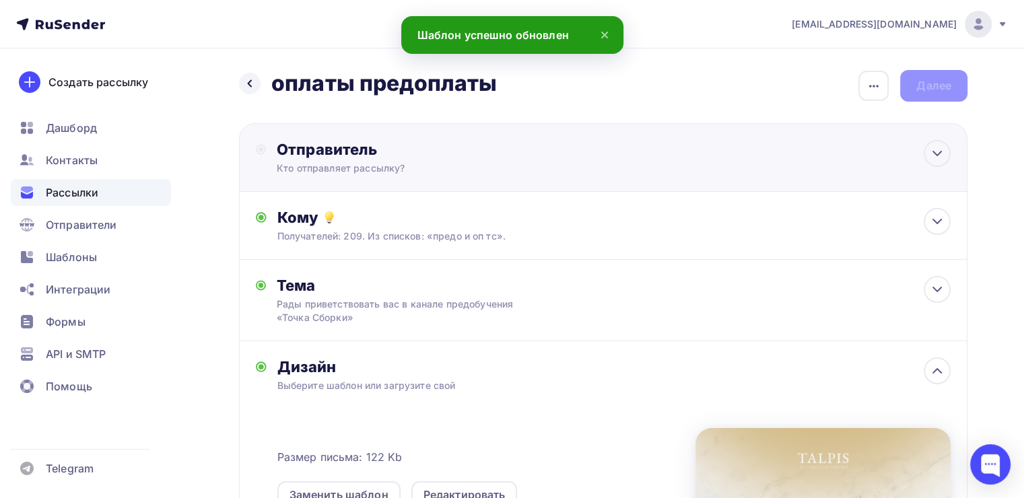
click at [422, 141] on div "Отправитель" at bounding box center [423, 149] width 292 height 19
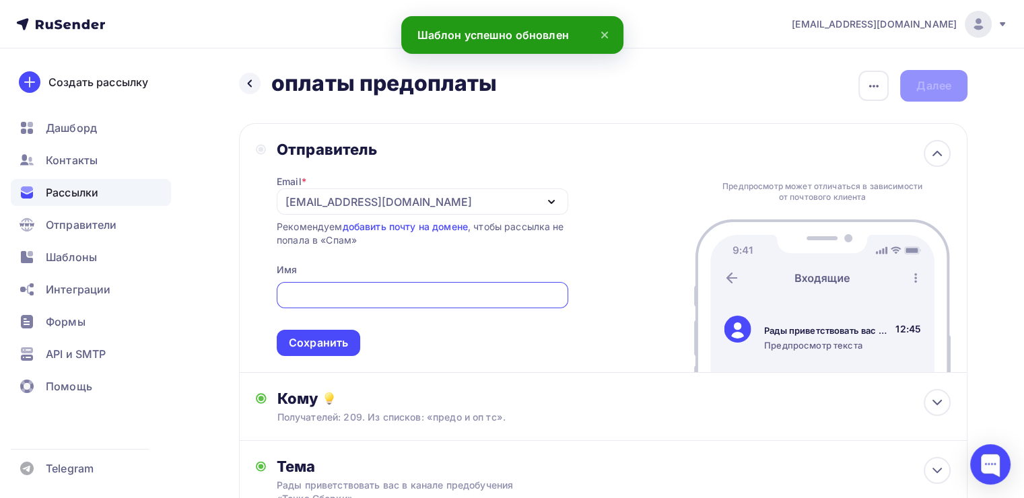
click at [315, 196] on div "[EMAIL_ADDRESS][DOMAIN_NAME]" at bounding box center [379, 202] width 187 height 16
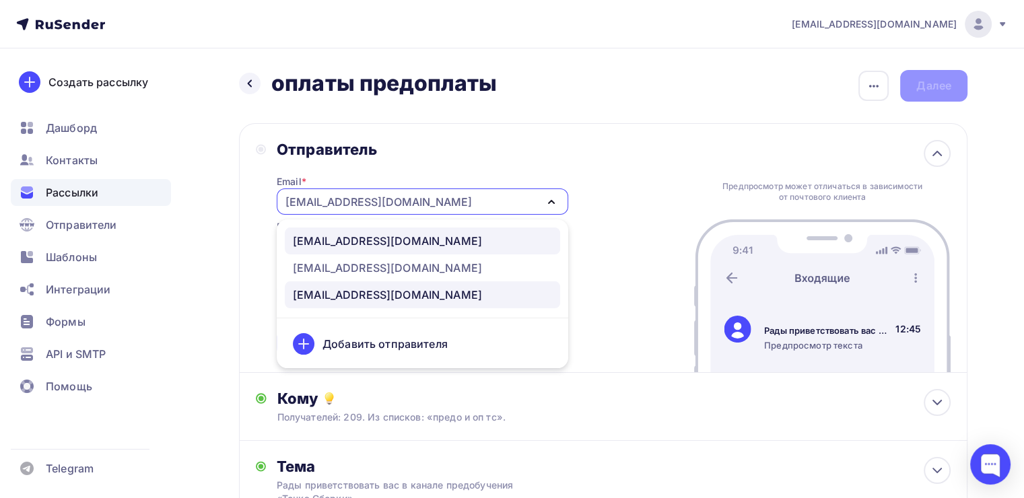
click at [310, 228] on link "[EMAIL_ADDRESS][DOMAIN_NAME]" at bounding box center [422, 241] width 275 height 27
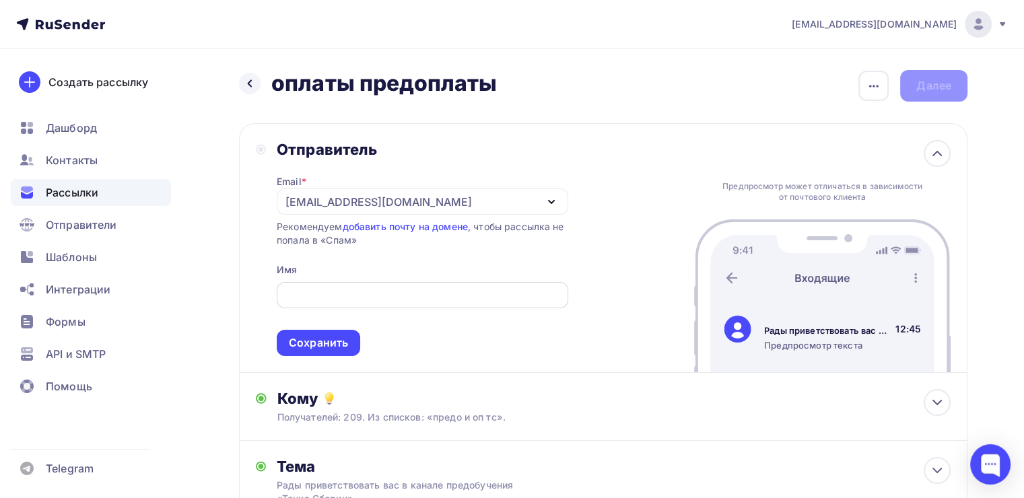
click at [329, 296] on input "text" at bounding box center [422, 296] width 276 height 16
type input "[PERSON_NAME]"
click at [318, 352] on div "Сохранить" at bounding box center [319, 343] width 84 height 26
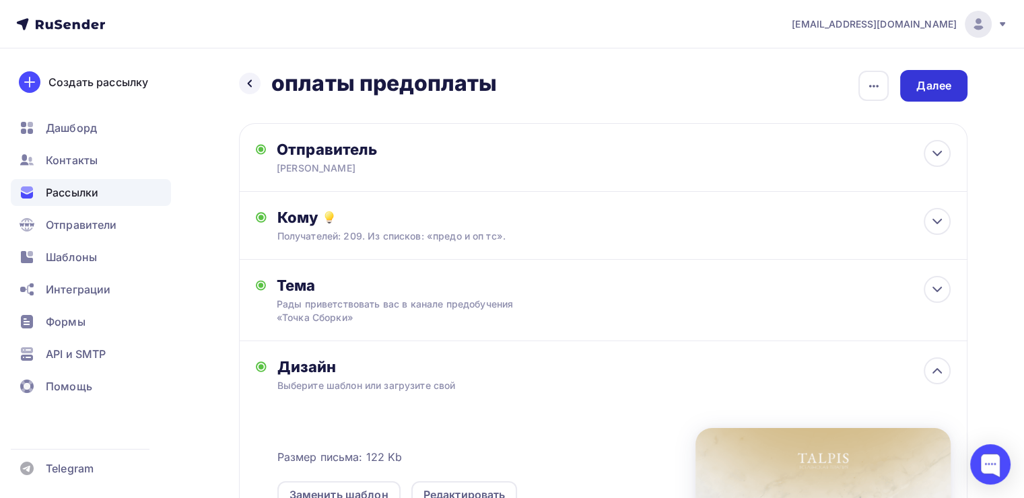
click at [923, 70] on div "Далее" at bounding box center [933, 86] width 67 height 32
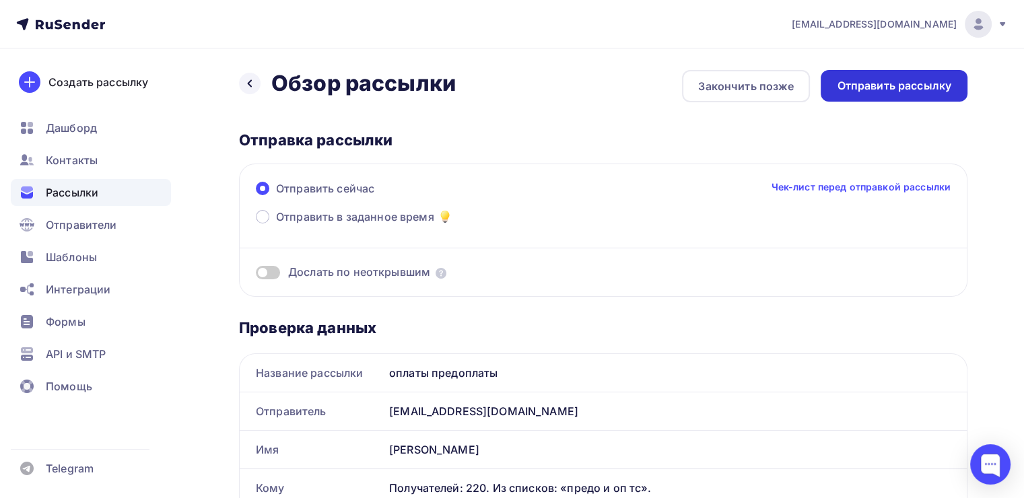
click at [870, 92] on div "Отправить рассылку" at bounding box center [894, 85] width 114 height 15
